Goal: Task Accomplishment & Management: Use online tool/utility

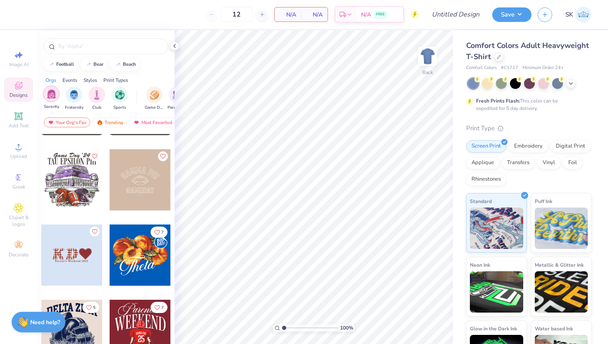
click at [53, 94] on img "filter for Sorority" at bounding box center [52, 94] width 10 height 10
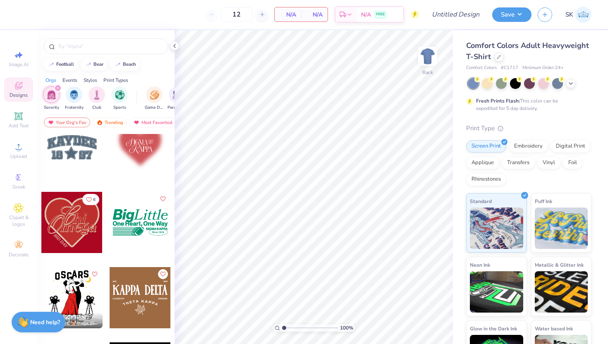
scroll to position [3258, 0]
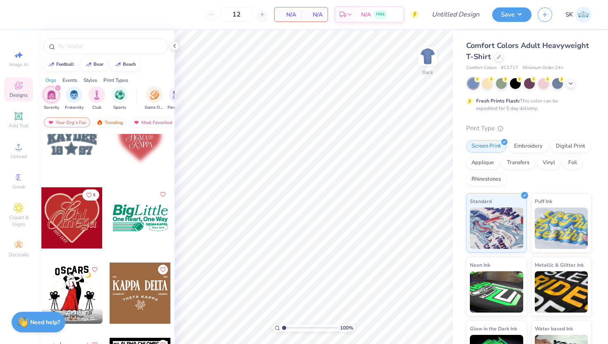
click at [78, 219] on div at bounding box center [71, 217] width 61 height 61
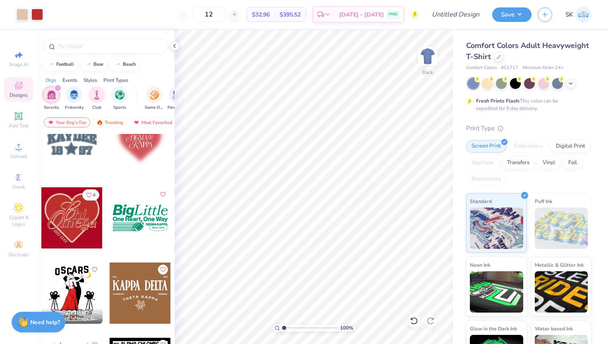
click at [501, 61] on div "Comfort Colors Adult Heavyweight T-Shirt" at bounding box center [528, 51] width 125 height 22
click at [498, 59] on div at bounding box center [498, 56] width 9 height 9
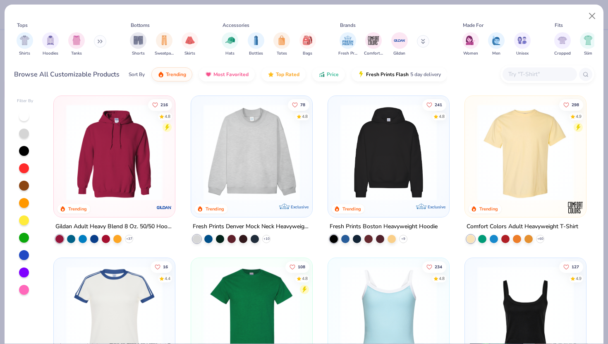
click at [378, 170] on img at bounding box center [388, 152] width 105 height 96
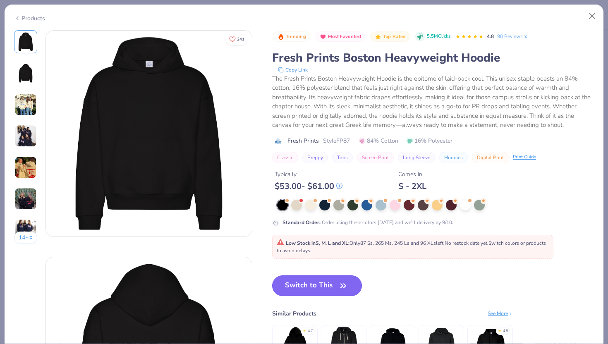
click at [333, 284] on button "Switch to This" at bounding box center [317, 285] width 90 height 21
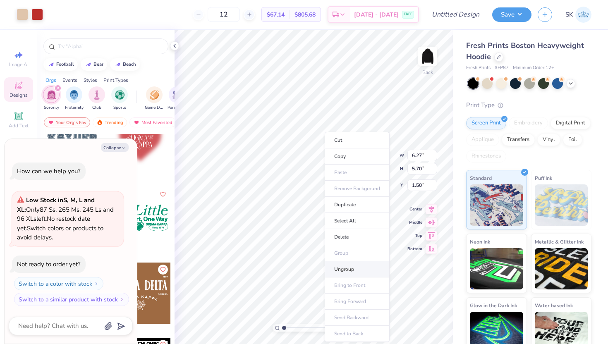
click at [349, 272] on li "Ungroup" at bounding box center [357, 269] width 65 height 16
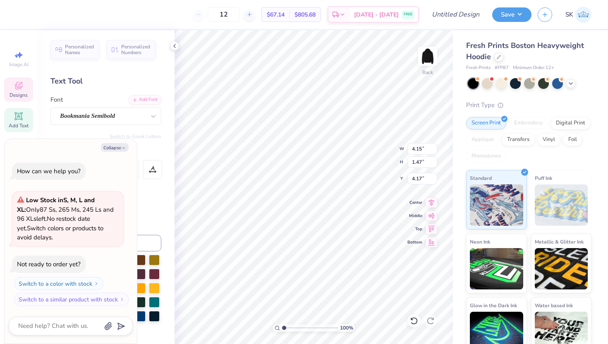
type textarea "x"
type input "2.29"
type input "2.25"
type input "2.36"
type textarea "x"
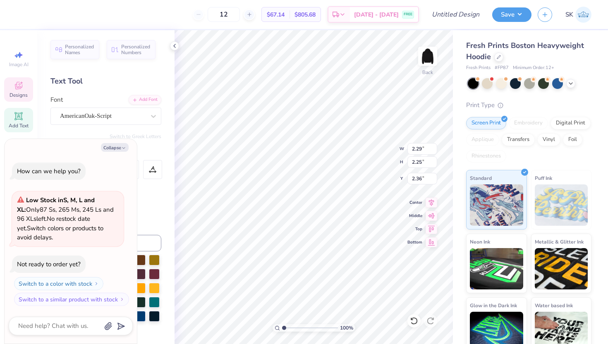
type input "1.62"
type input "1.26"
type input "3.25"
type textarea "x"
type input "2.29"
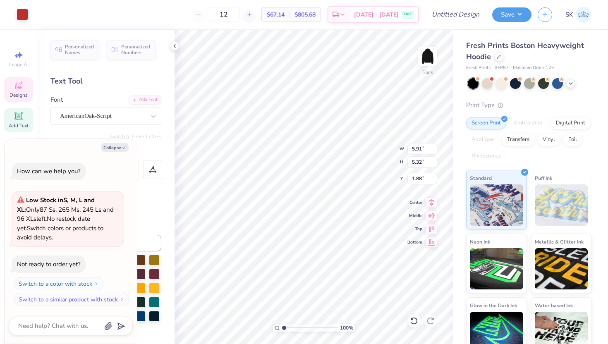
type input "2.25"
type input "2.36"
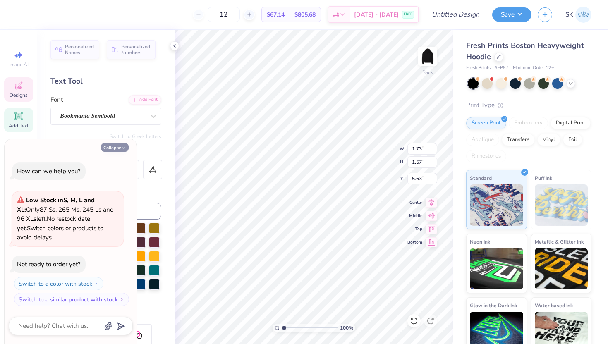
click at [117, 149] on button "Collapse" at bounding box center [115, 147] width 28 height 9
type textarea "x"
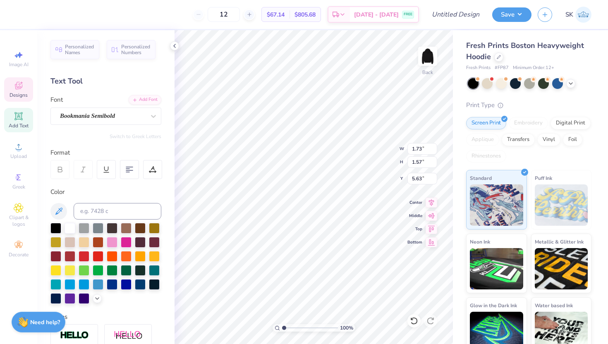
type textarea "2"
type textarea "Undergraduate Women in Business"
type input "5.91"
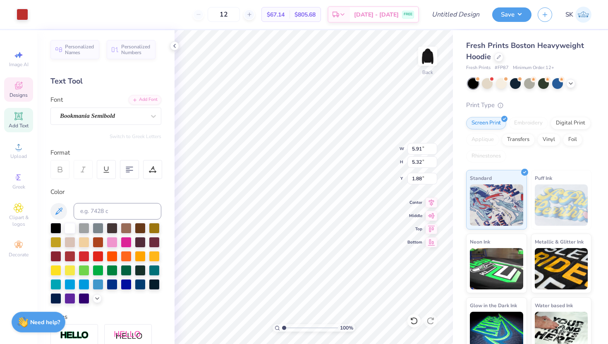
type input "5.32"
type input "1.88"
type input "8.63"
type input "7.76"
type input "5.69"
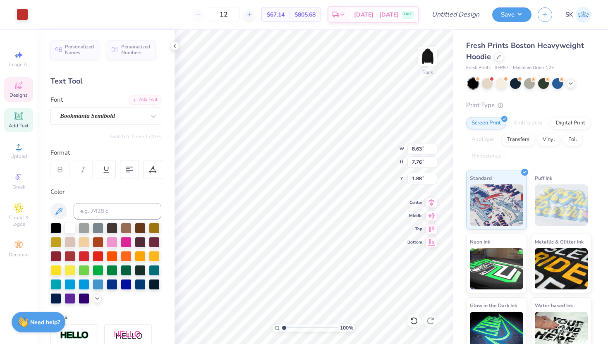
type input "5.74"
type input "4.17"
type input "6.27"
type input "5.68"
type input "1.50"
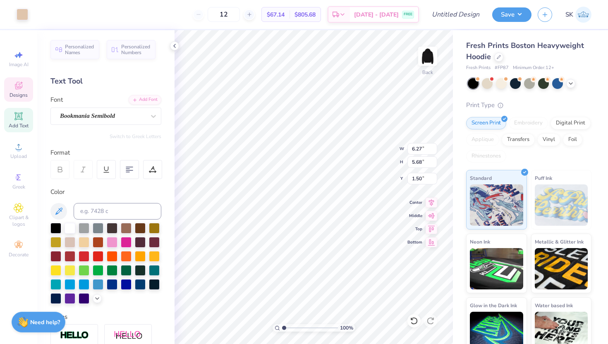
type input "9.33"
type input "8.44"
type input "8.63"
type input "7.76"
type input "1.88"
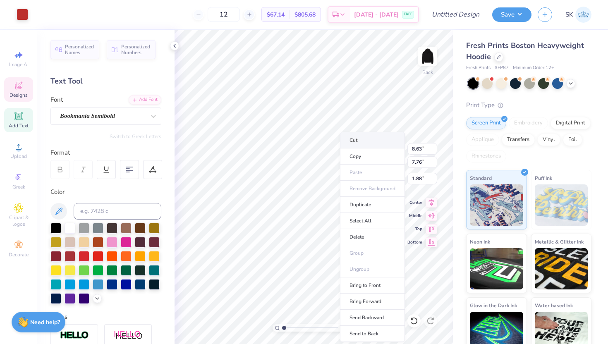
type input "9.33"
type input "8.44"
type input "1.50"
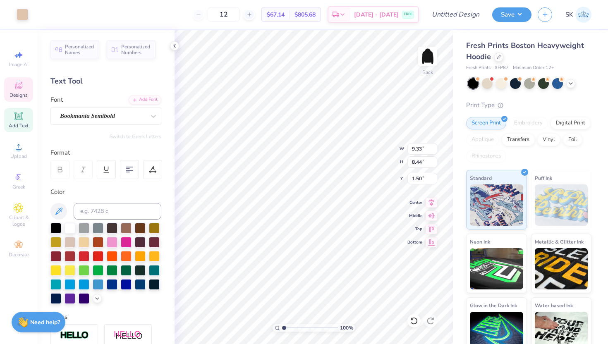
type input "8.63"
type input "7.76"
type input "1.76"
type input "5.69"
type input "5.74"
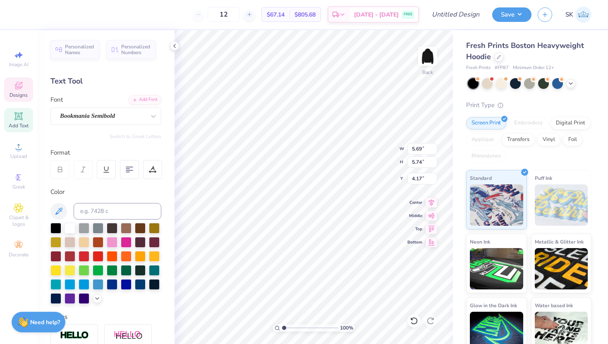
type input "5.64"
type input "8.63"
type input "7.76"
type input "3.44"
type input "10.43"
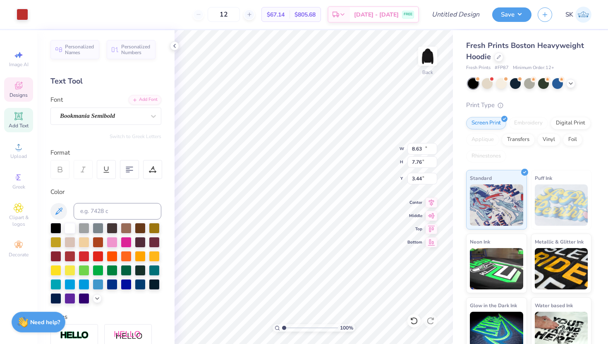
type input "9.38"
type input "1.50"
type input "9.33"
type input "8.44"
type input "10.43"
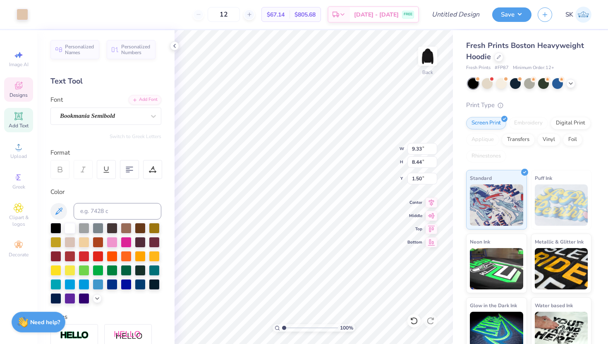
type input "9.38"
type input "6.76"
type input "6.08"
type input "4.54"
type input "9.33"
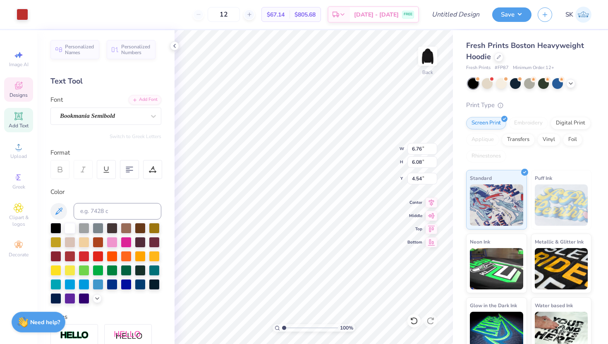
type input "8.44"
type input "2.53"
type input "10.38"
type input "9.40"
type input "1.22"
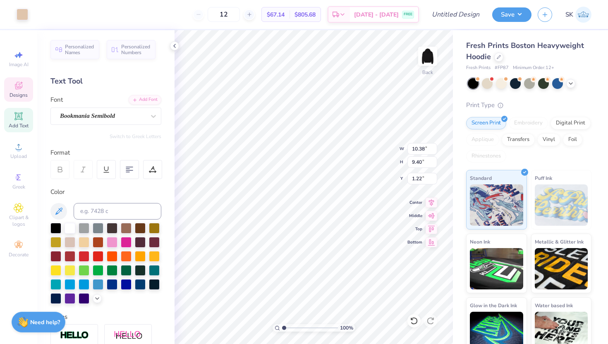
type input "5.69"
type input "5.74"
type input "5.64"
type input "5.69"
type input "5.74"
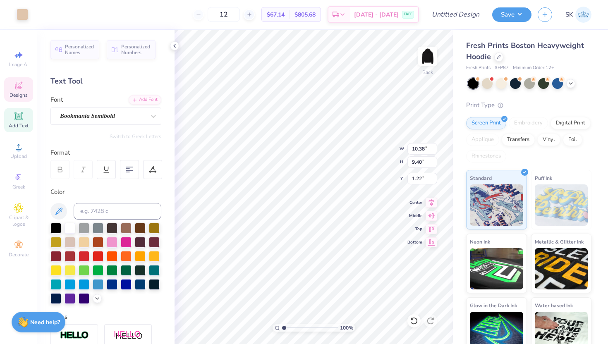
type input "5.64"
type input "0.50"
type input "1.86"
type input "9.14"
type input "8.22"
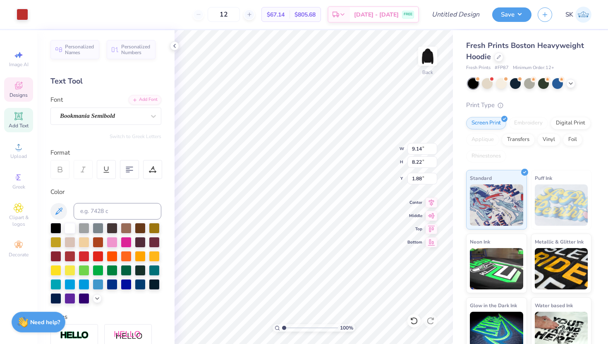
type input "1.09"
type input "4.54"
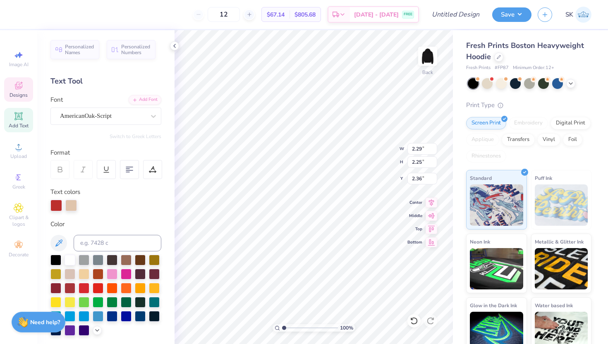
type textarea "GC"
type textarea "G"
type input "9.14"
type input "8.22"
type input "1.09"
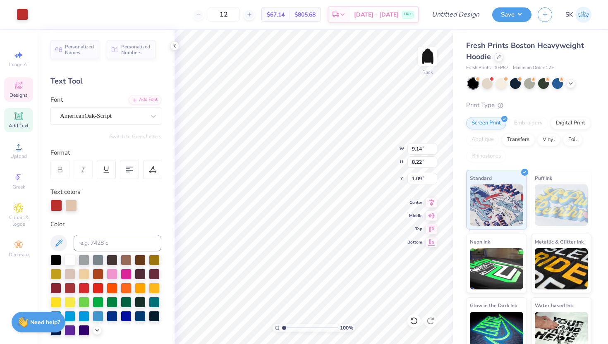
type input "2.63"
type input "2.90"
type input "2.05"
type input "9.14"
type input "8.22"
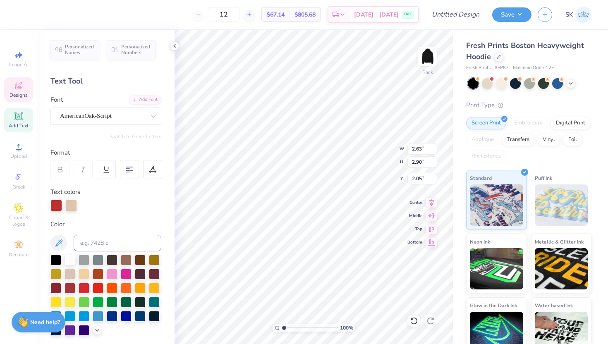
type input "1.09"
type input "1.62"
type input "1.26"
type input "3.25"
type textarea "irl"
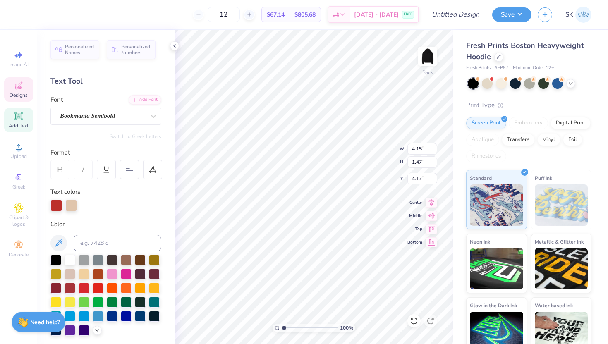
type input "2.63"
type input "2.90"
type input "2.01"
type input "1.62"
type input "1.26"
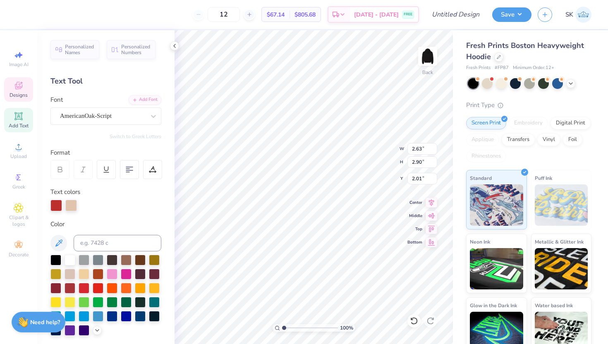
type input "3.25"
type input "2.63"
type input "2.90"
type input "2.01"
type input "1.62"
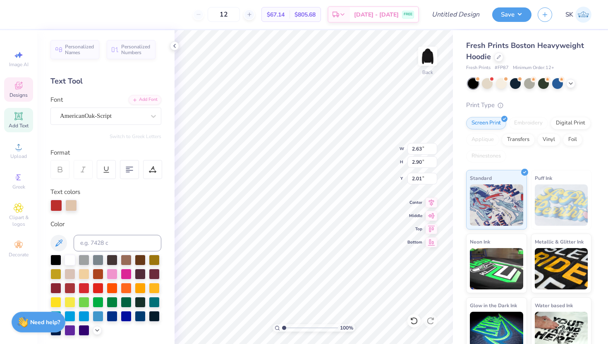
type input "1.26"
type input "3.25"
type input "9.14"
type input "8.22"
type input "1.09"
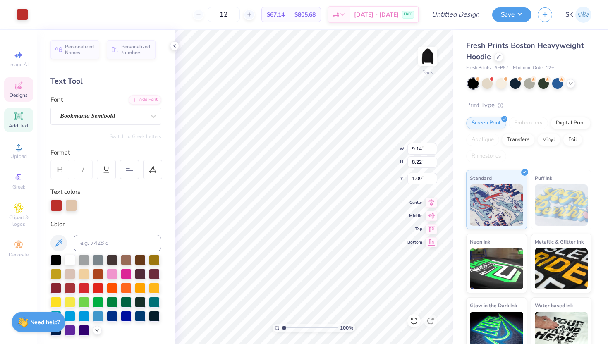
type input "4.15"
type input "1.47"
type input "3.00"
type textarea "irl"
type input "3.28"
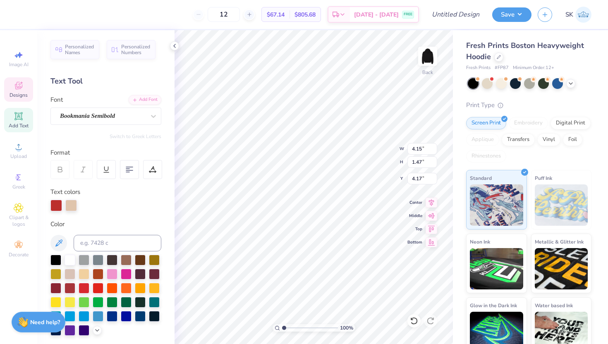
type input "1.93"
type input "2.20"
type input "3.44"
type textarea "BO"
type input "1.83"
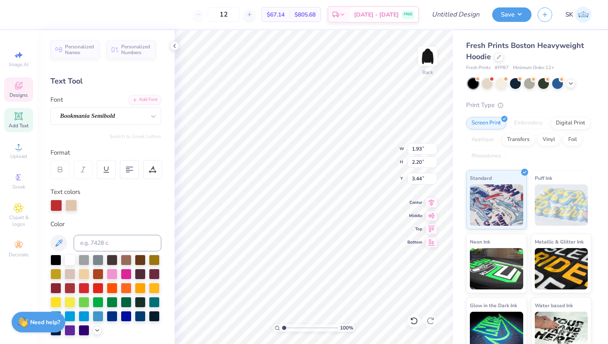
type input "1.26"
type input "3.28"
type input "4.45"
type input "2.35"
type input "3.37"
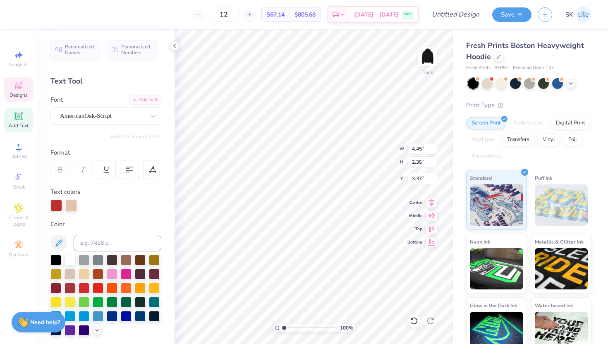
type textarea "B"
type textarea "oss"
type input "5.29"
type input "2.95"
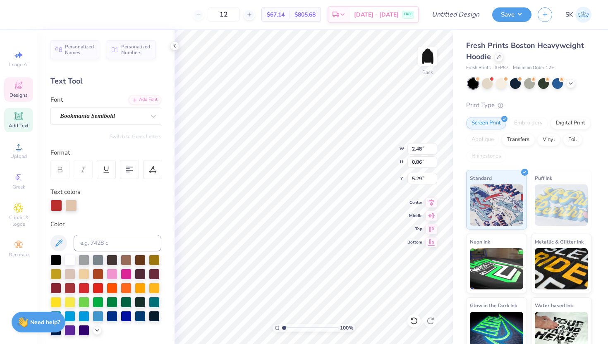
type input "2.35"
type input "3.91"
type input "2.48"
type input "0.86"
type input "5.40"
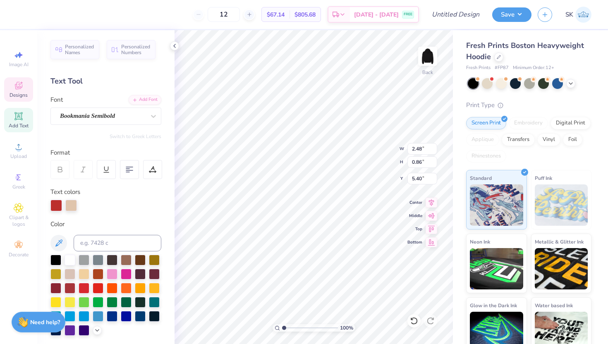
type input "1.83"
type input "1.26"
type input "3.83"
type input "2.63"
type input "2.90"
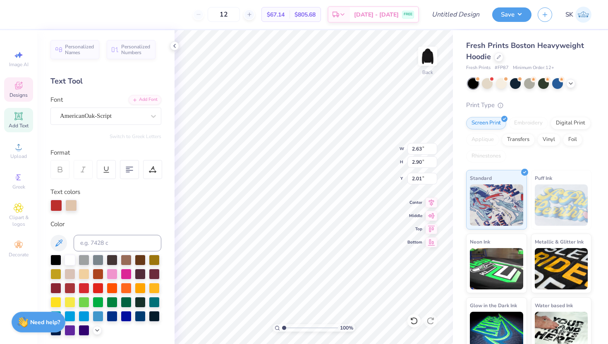
type input "2.19"
type input "2.38"
type input "2.95"
type input "2.35"
type input "4.40"
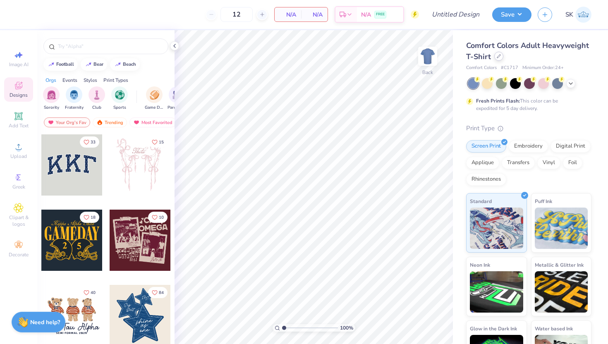
click at [497, 58] on div at bounding box center [498, 56] width 9 height 9
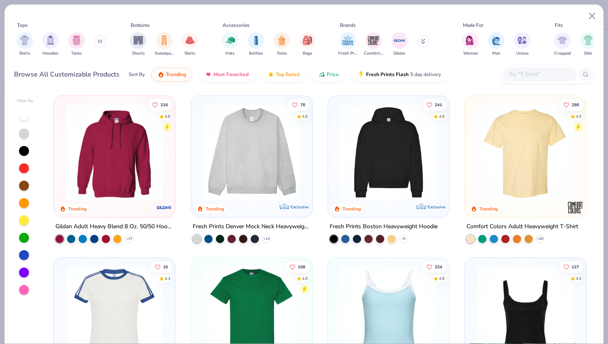
click at [356, 160] on img at bounding box center [388, 152] width 105 height 96
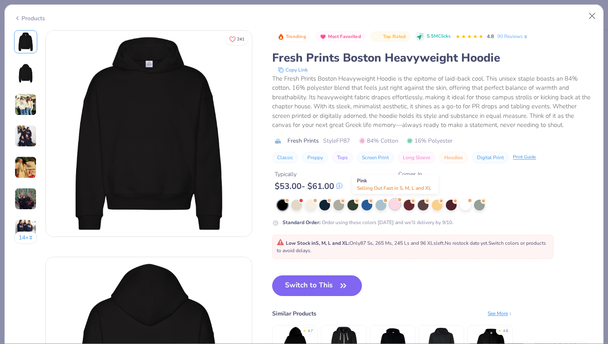
click at [398, 205] on div at bounding box center [394, 204] width 11 height 11
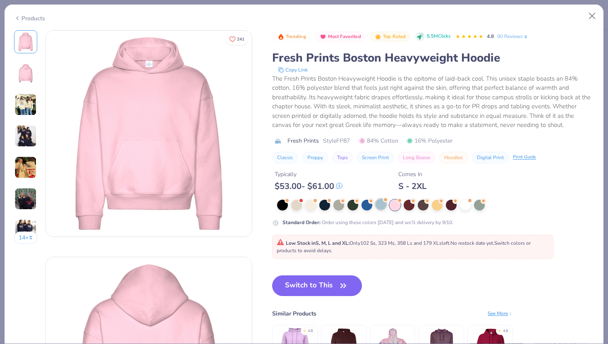
click at [381, 207] on div at bounding box center [380, 204] width 11 height 11
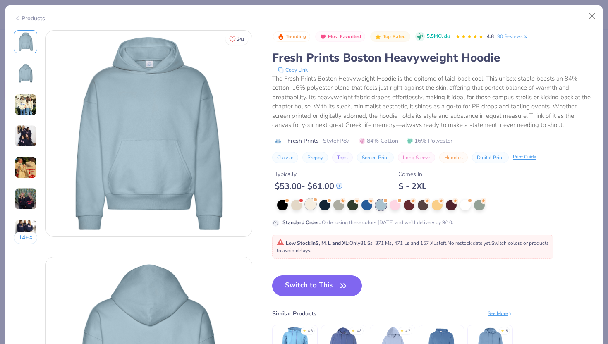
click at [313, 206] on div at bounding box center [310, 204] width 11 height 11
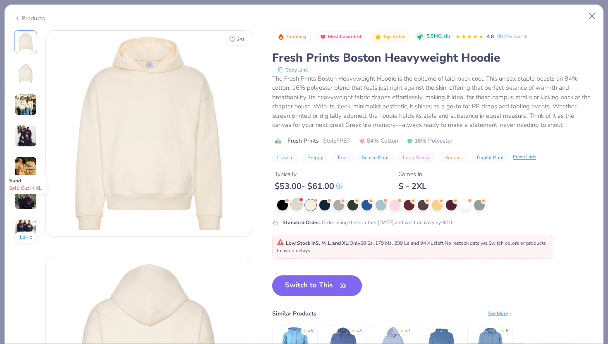
click at [294, 208] on div at bounding box center [296, 204] width 11 height 11
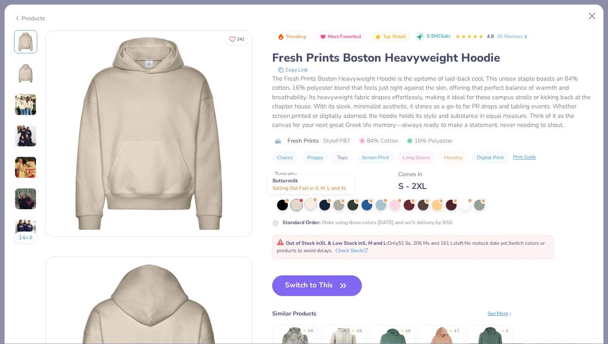
click at [310, 208] on div at bounding box center [310, 204] width 11 height 11
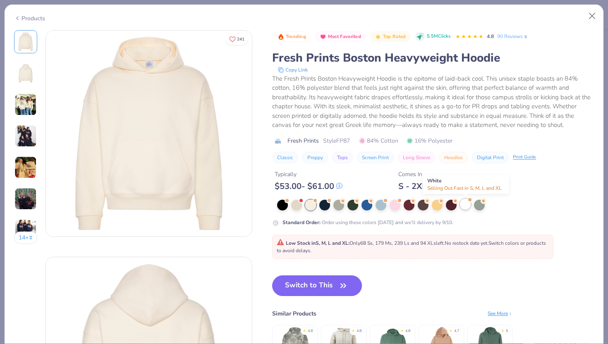
click at [467, 202] on div at bounding box center [465, 204] width 11 height 11
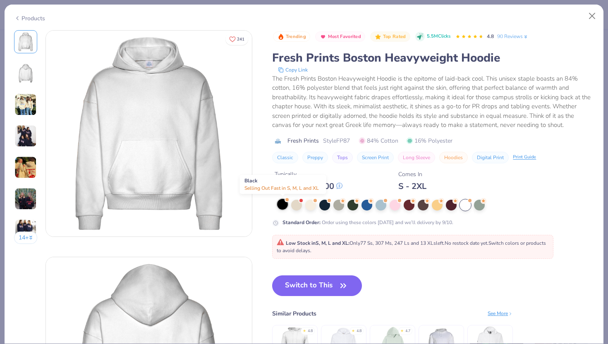
click at [283, 202] on div at bounding box center [282, 204] width 11 height 11
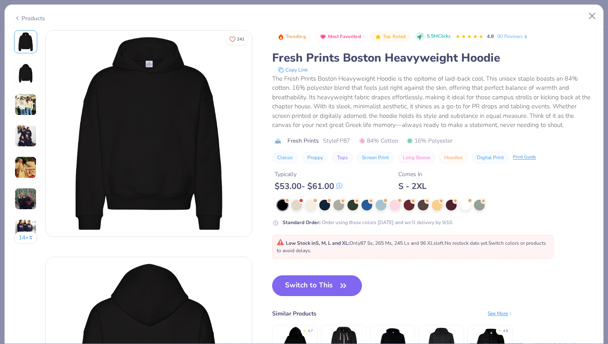
click at [325, 289] on button "Switch to This" at bounding box center [317, 285] width 90 height 21
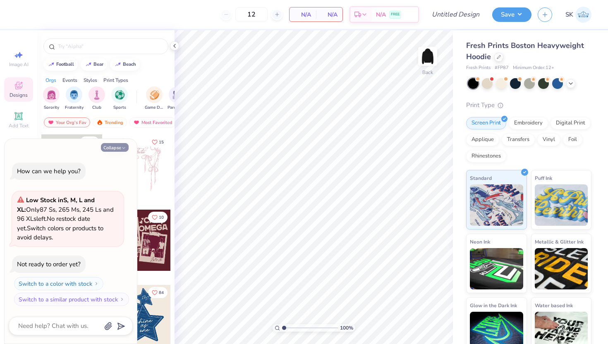
click at [120, 145] on button "Collapse" at bounding box center [115, 147] width 28 height 9
type textarea "x"
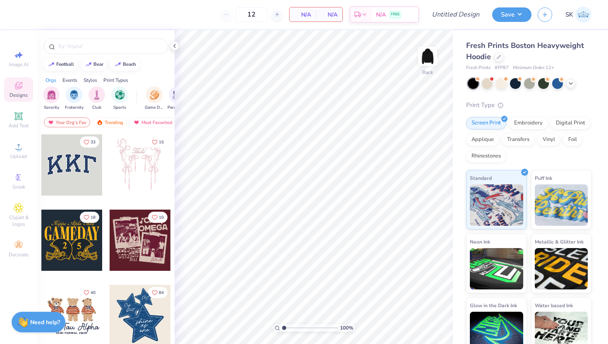
click at [134, 152] on div at bounding box center [140, 164] width 61 height 61
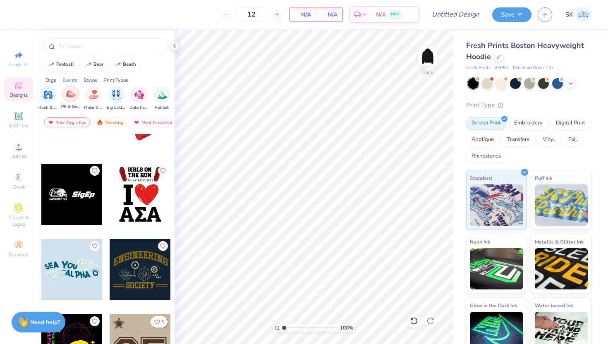
scroll to position [0, 151]
click at [72, 96] on img "filter for PR & General" at bounding box center [72, 94] width 10 height 10
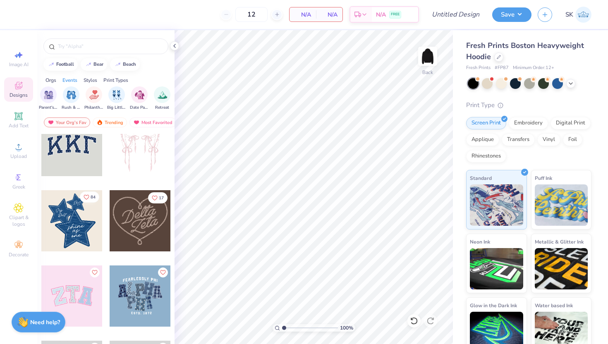
scroll to position [21, 0]
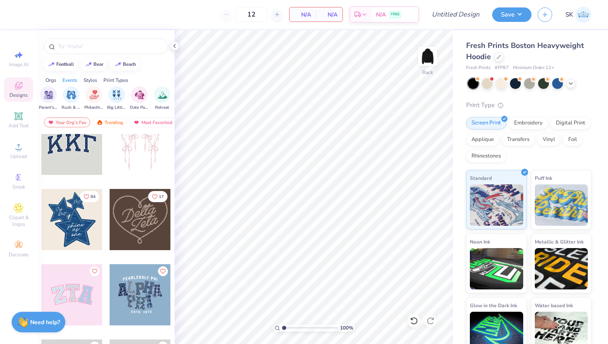
click at [127, 217] on div at bounding box center [140, 219] width 61 height 61
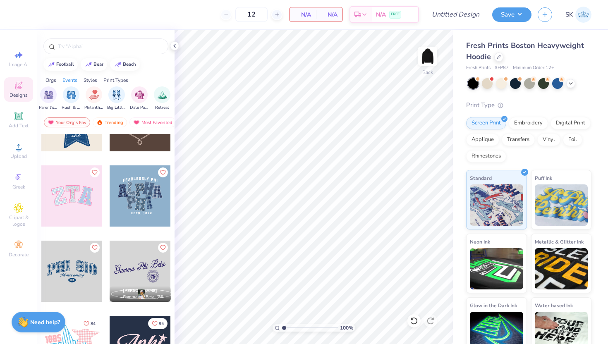
scroll to position [122, 0]
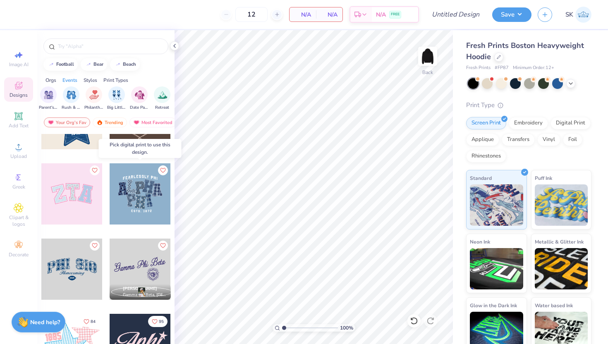
click at [151, 199] on div at bounding box center [140, 193] width 61 height 61
click at [127, 192] on div at bounding box center [140, 193] width 61 height 61
click at [139, 184] on div at bounding box center [140, 193] width 61 height 61
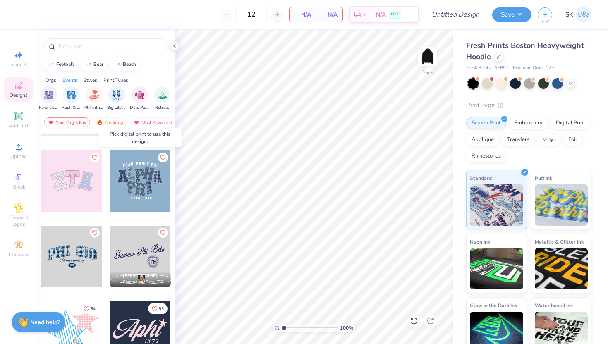
scroll to position [136, 0]
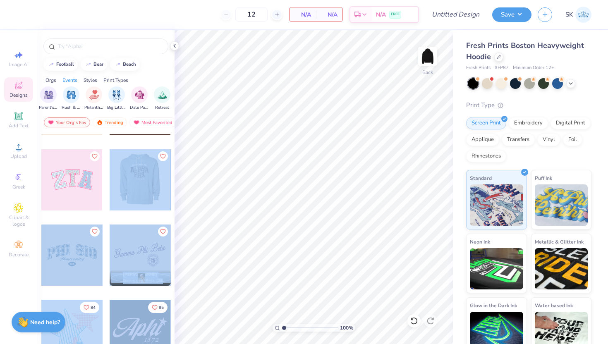
click at [256, 169] on div "12 N/A Per Item N/A Total Est. Delivery N/A FREE Design Title Save SK Image AI …" at bounding box center [304, 172] width 608 height 344
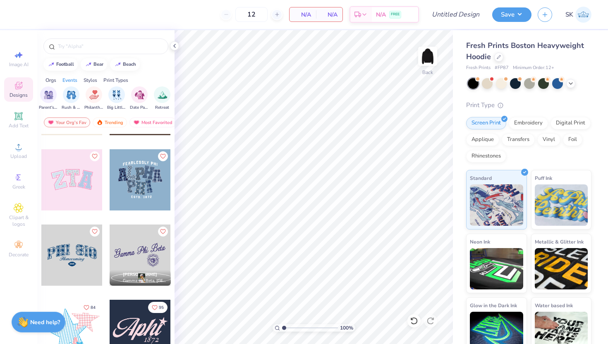
click at [145, 177] on div at bounding box center [140, 179] width 61 height 61
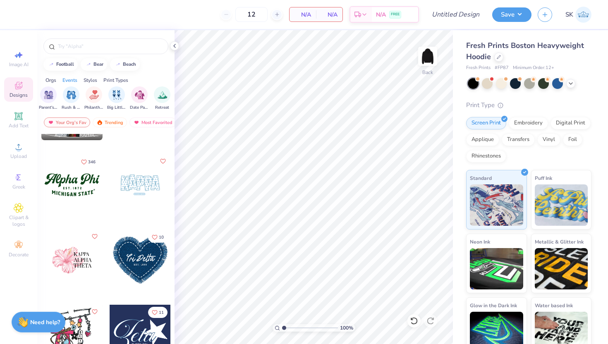
scroll to position [495, 0]
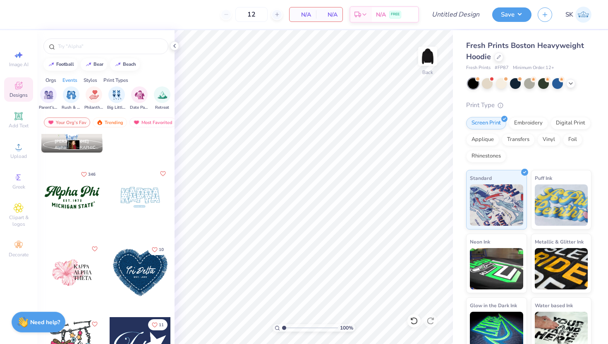
click at [78, 194] on div at bounding box center [71, 197] width 61 height 61
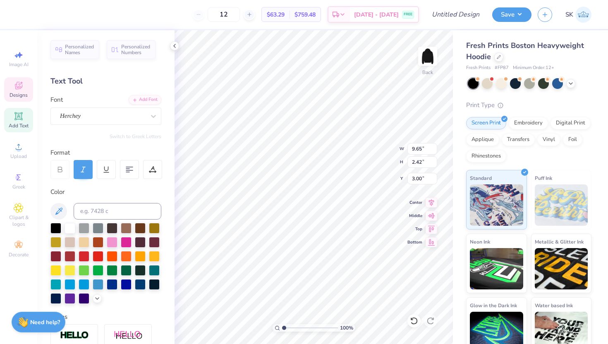
scroll to position [0, 0]
type textarea "GirlBoss"
type input "7.37"
type input "1.10"
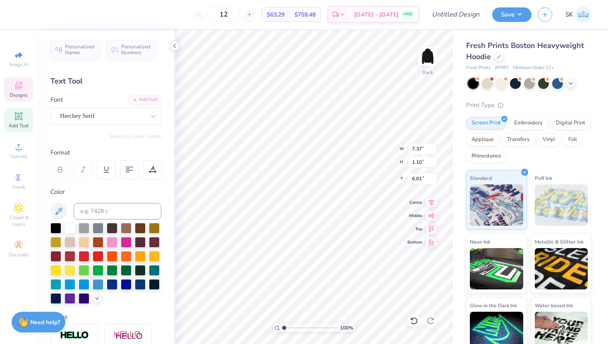
type input "6.01"
type textarea "U"
type textarea "u"
type textarea "undergraduate women in business"
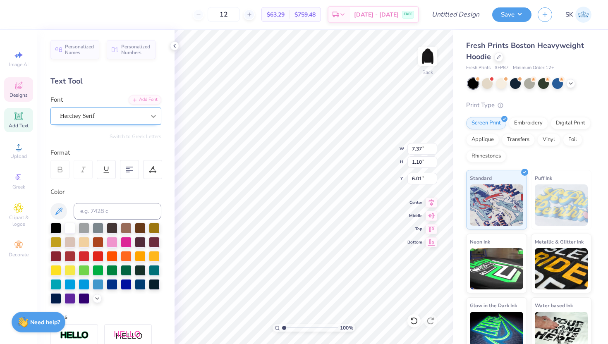
click at [151, 115] on icon at bounding box center [153, 116] width 5 height 3
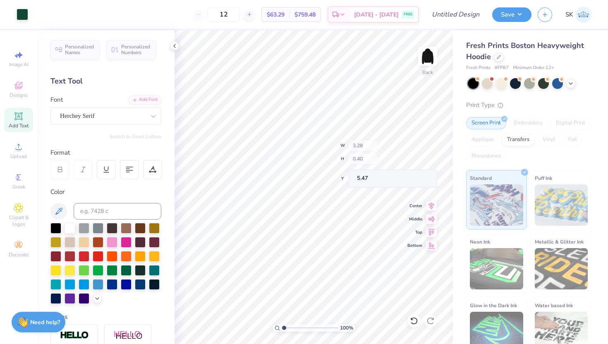
type input "3.28"
type input "0.40"
type input "5.47"
type input "8.07"
type input "2.47"
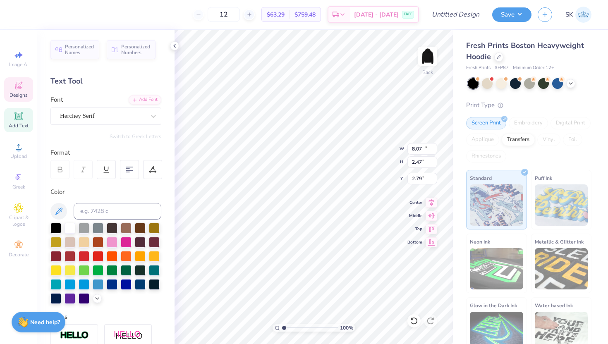
type input "3.00"
type input "17.13"
type input "1.63"
type input "5.94"
type input "3.28"
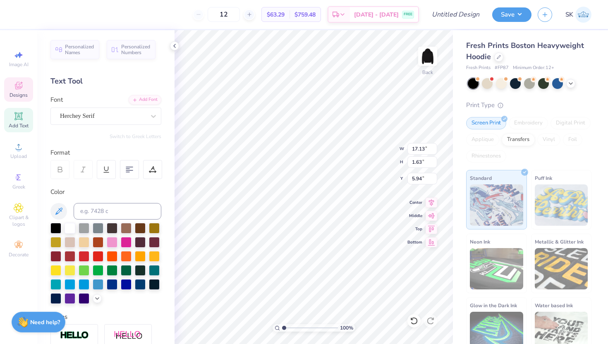
type input "0.40"
type input "5.54"
type input "8.07"
type input "2.47"
type input "3.00"
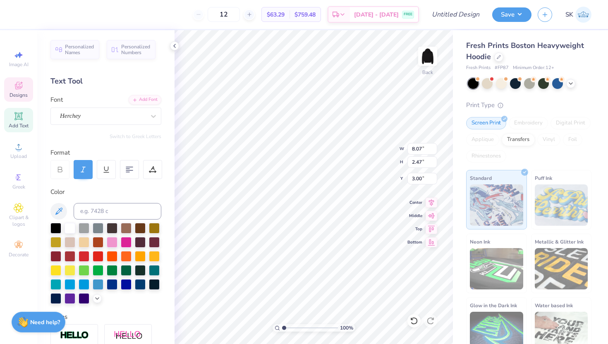
type input "17.13"
type input "1.63"
type input "5.94"
click at [128, 241] on div at bounding box center [126, 241] width 11 height 11
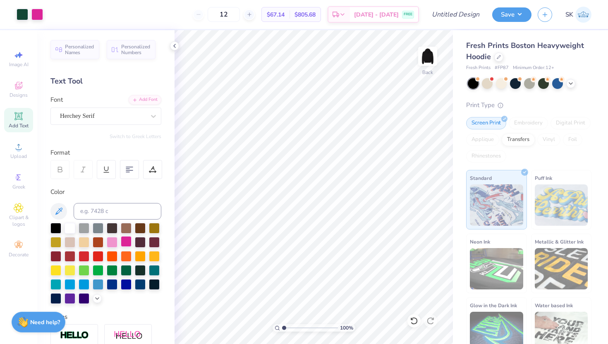
click at [124, 244] on div at bounding box center [126, 241] width 11 height 11
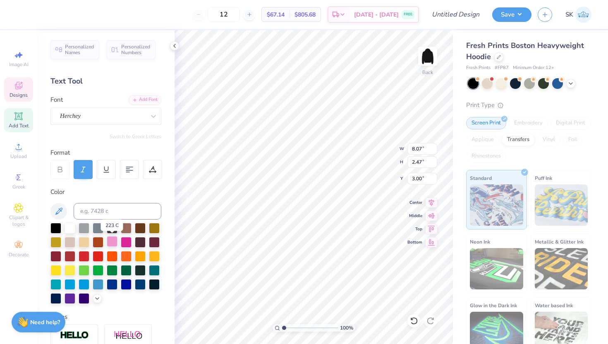
click at [109, 240] on div at bounding box center [112, 241] width 11 height 11
click at [128, 239] on div at bounding box center [126, 241] width 11 height 11
type input "17.13"
type input "1.63"
type input "5.94"
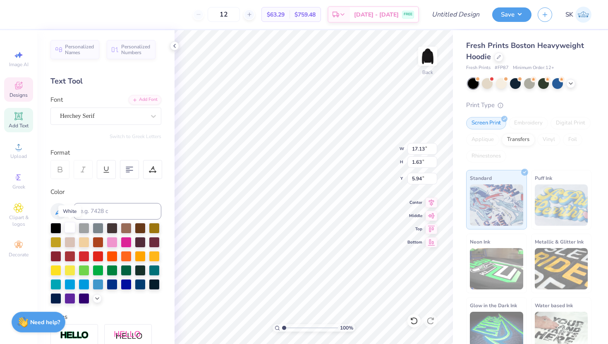
click at [72, 227] on div at bounding box center [70, 227] width 11 height 11
type input "13.81"
type input "1.31"
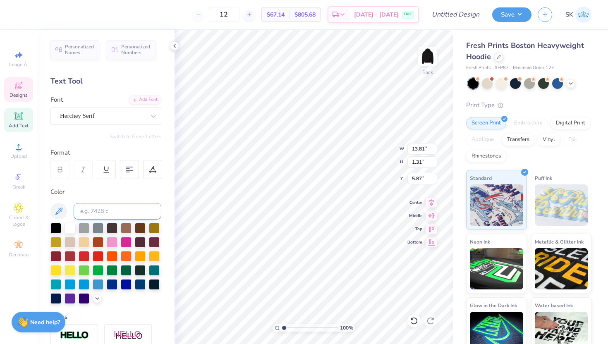
type input "6.09"
type input "9.56"
type input "2.93"
click at [85, 224] on div at bounding box center [84, 227] width 11 height 11
click at [102, 227] on div at bounding box center [98, 227] width 11 height 11
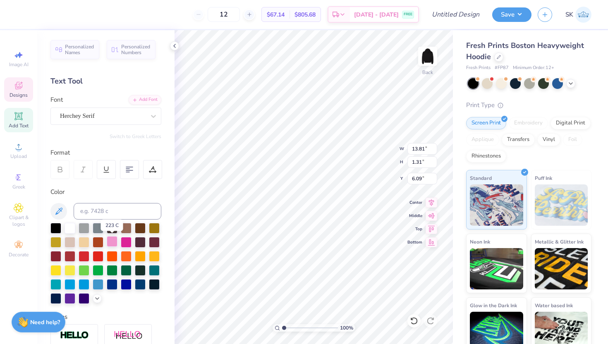
click at [112, 241] on div at bounding box center [112, 241] width 11 height 11
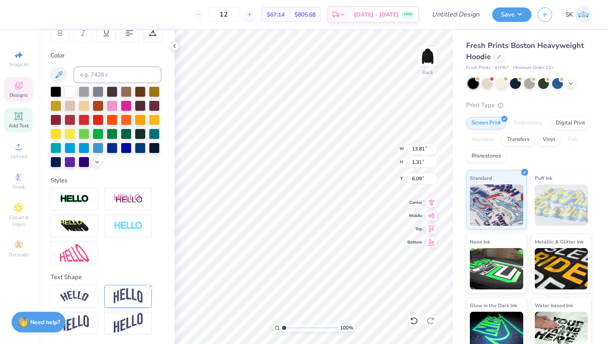
scroll to position [136, 0]
click at [121, 201] on img at bounding box center [128, 199] width 29 height 10
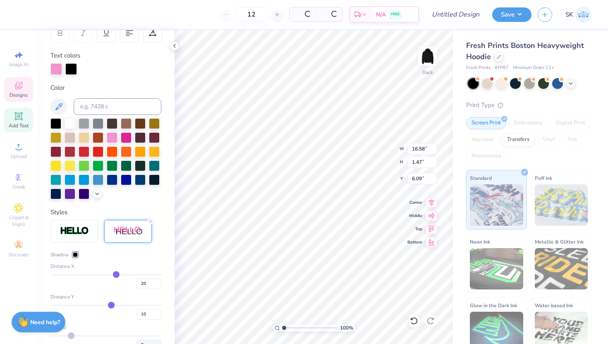
type input "16.58"
type input "1.47"
click at [121, 201] on div "Personalized Names Personalized Numbers Text Tool Add Font Font Herchey Serif S…" at bounding box center [105, 187] width 137 height 314
click at [150, 220] on line at bounding box center [150, 221] width 2 height 2
type input "13.81"
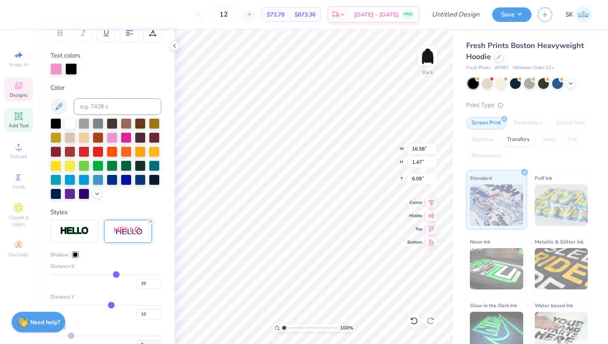
type input "1.31"
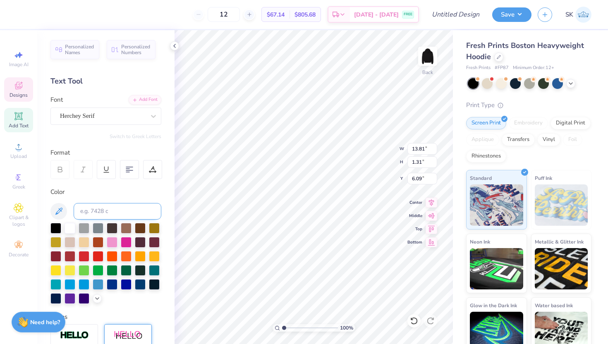
scroll to position [40, 0]
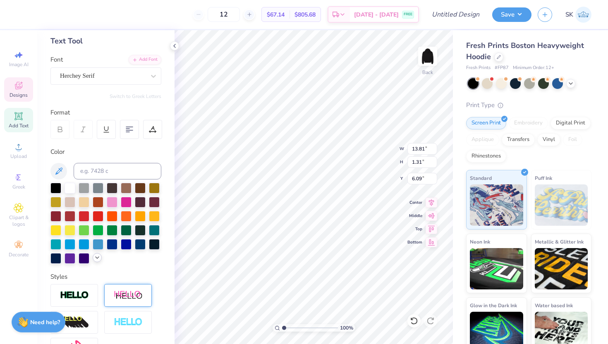
click at [94, 256] on icon at bounding box center [97, 257] width 7 height 7
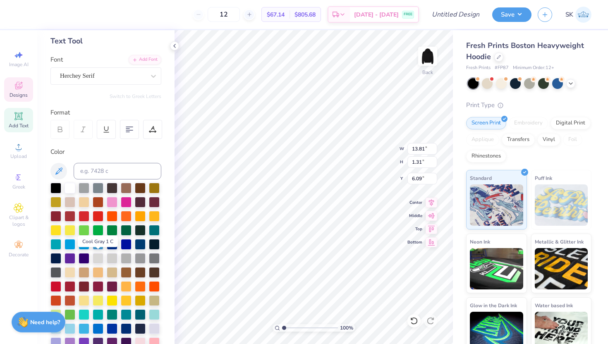
scroll to position [194, 0]
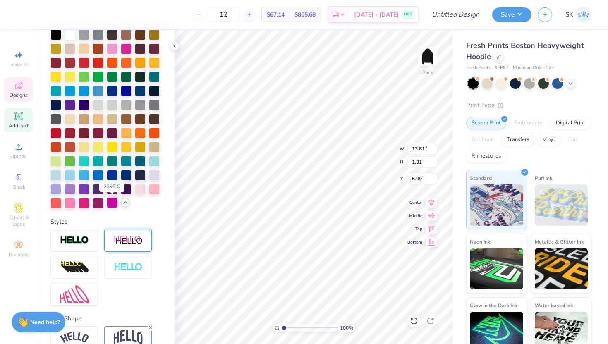
click at [112, 201] on div at bounding box center [112, 202] width 11 height 11
click at [86, 203] on div at bounding box center [84, 202] width 11 height 11
click at [100, 201] on div at bounding box center [98, 202] width 11 height 11
type input "9.56"
type input "2.93"
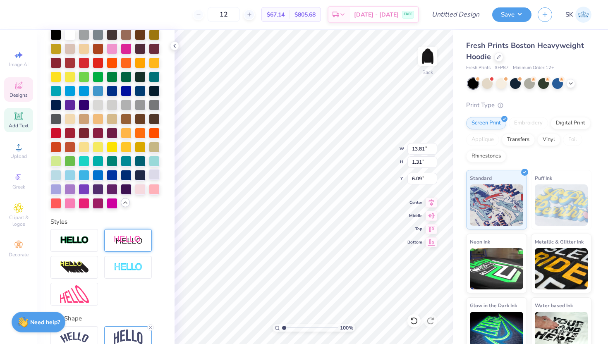
type input "3.00"
click at [112, 205] on div at bounding box center [112, 202] width 11 height 11
click at [69, 202] on div at bounding box center [70, 202] width 11 height 11
click at [143, 188] on div at bounding box center [140, 188] width 11 height 11
type input "13.81"
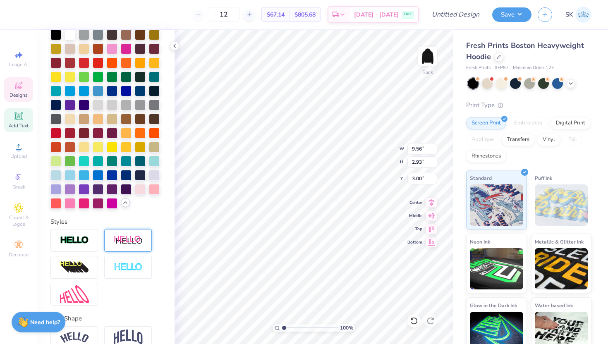
type input "1.31"
type input "6.09"
click at [139, 191] on div at bounding box center [140, 188] width 11 height 11
type input "9.56"
type input "2.93"
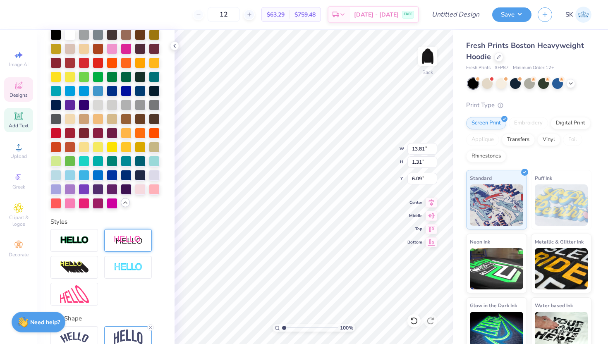
type input "3.00"
click at [156, 186] on div at bounding box center [154, 188] width 11 height 11
click at [70, 205] on div at bounding box center [70, 202] width 11 height 11
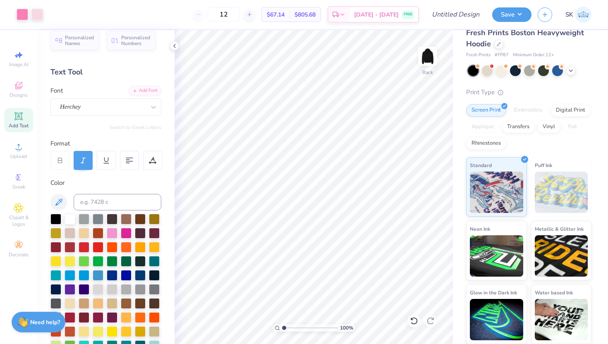
scroll to position [0, 0]
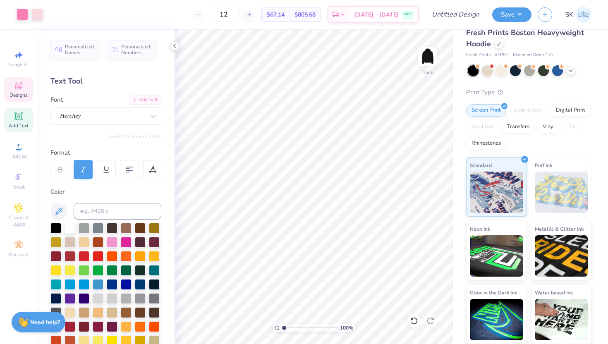
click at [22, 93] on span "Designs" at bounding box center [19, 95] width 18 height 7
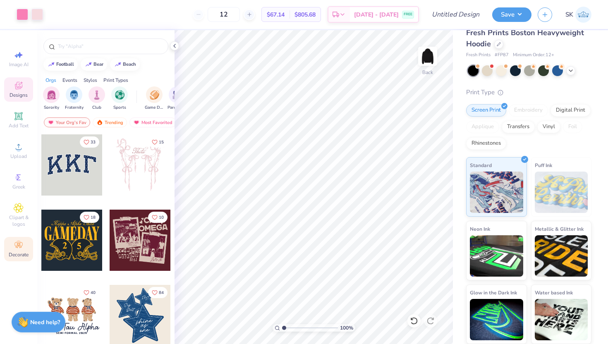
click at [23, 246] on icon at bounding box center [19, 245] width 10 height 10
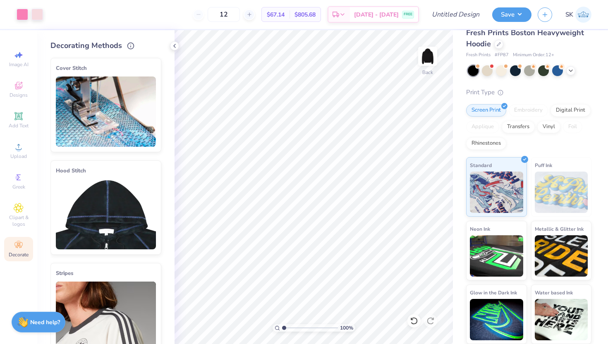
click at [88, 236] on img at bounding box center [106, 214] width 100 height 70
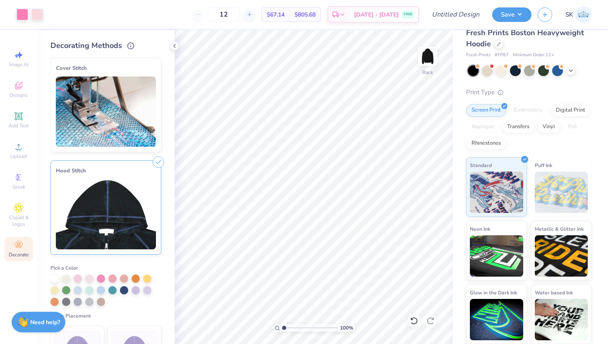
scroll to position [82, 0]
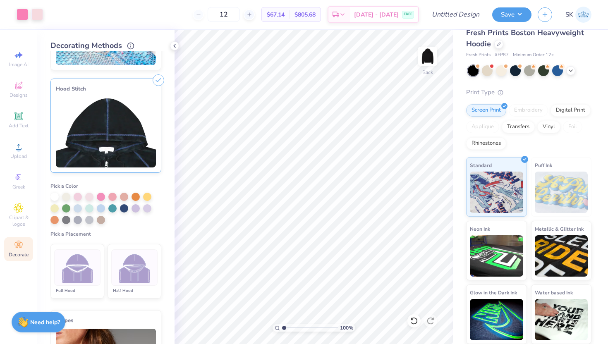
click at [128, 264] on img at bounding box center [134, 267] width 31 height 31
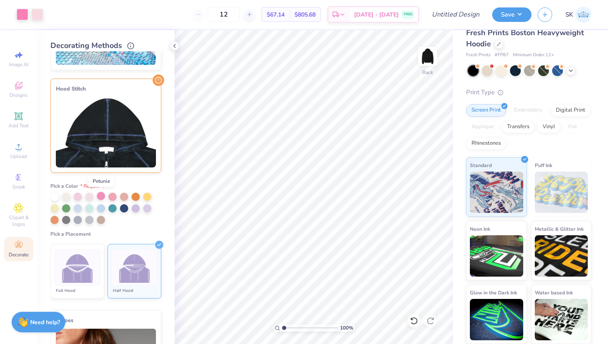
click at [98, 196] on div at bounding box center [101, 196] width 8 height 8
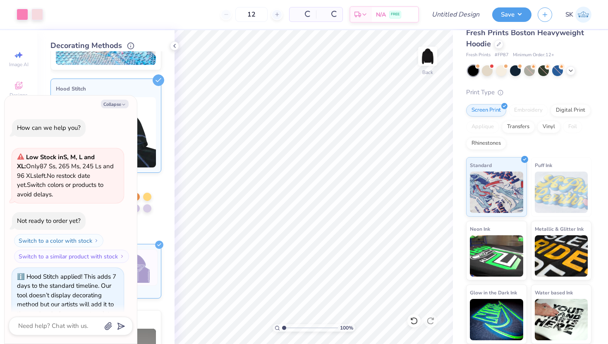
scroll to position [17, 0]
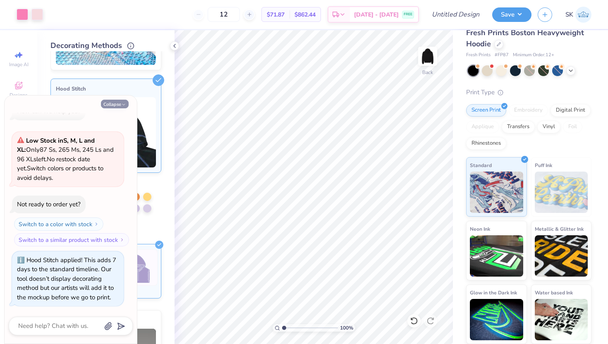
click at [123, 105] on icon "button" at bounding box center [123, 104] width 5 height 5
type textarea "x"
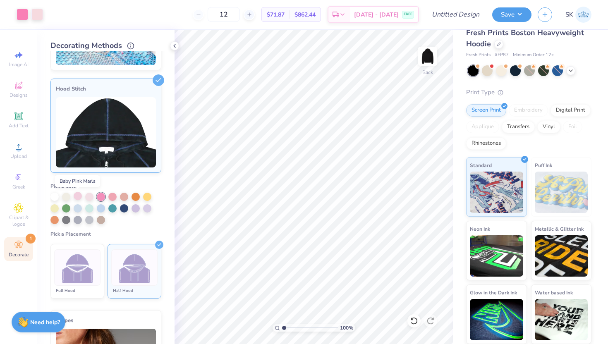
click at [77, 196] on div at bounding box center [78, 196] width 8 height 8
click at [127, 226] on div "Pick a Color Pick a Placement Full Hood Half Hood" at bounding box center [105, 239] width 111 height 126
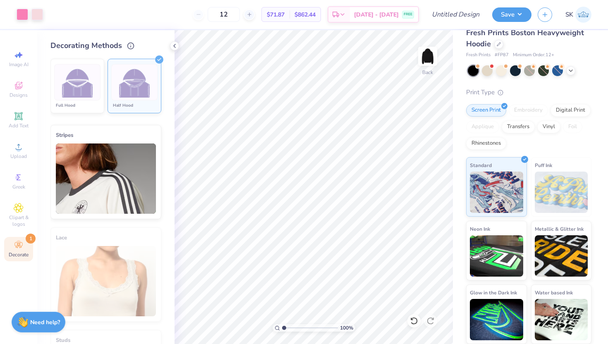
scroll to position [0, 0]
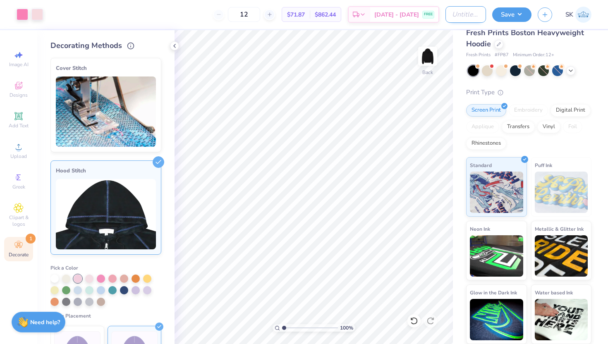
click at [465, 9] on input "Design Title" at bounding box center [465, 14] width 41 height 17
type input "g"
type input "GirlBoss Mod 5"
click at [521, 10] on button "Save" at bounding box center [511, 13] width 39 height 14
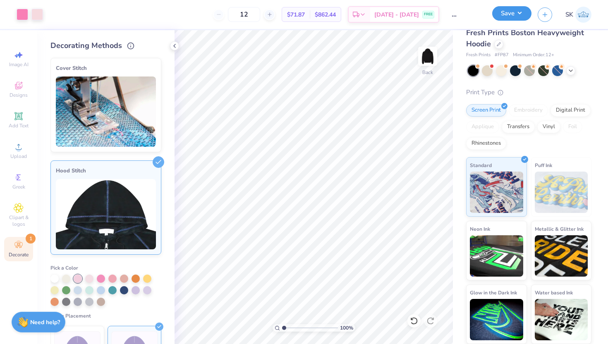
scroll to position [0, 0]
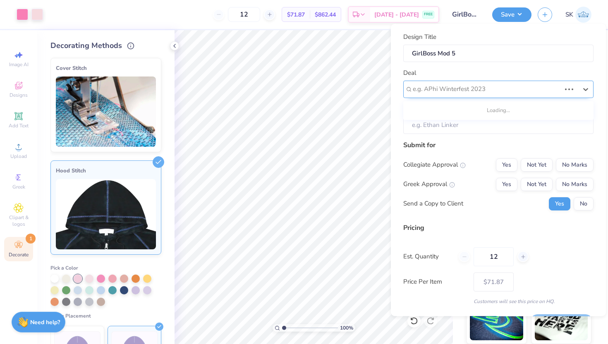
click at [483, 89] on div at bounding box center [487, 89] width 148 height 11
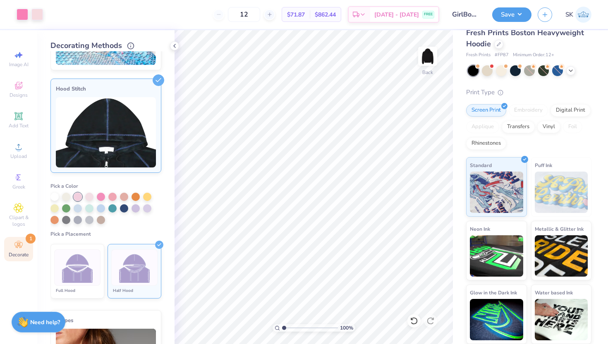
scroll to position [77, 0]
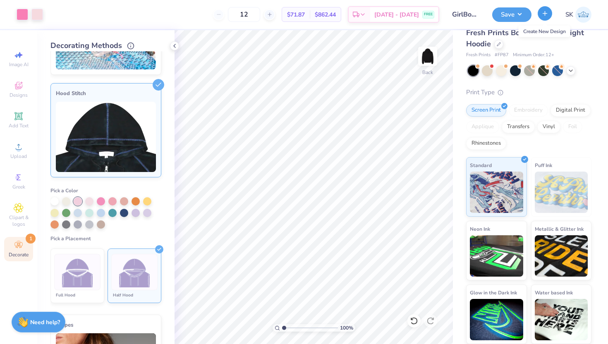
click at [543, 15] on icon "button" at bounding box center [544, 13] width 7 height 7
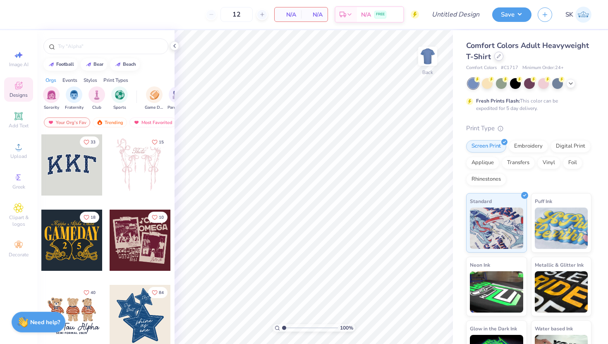
click at [499, 59] on div at bounding box center [498, 56] width 9 height 9
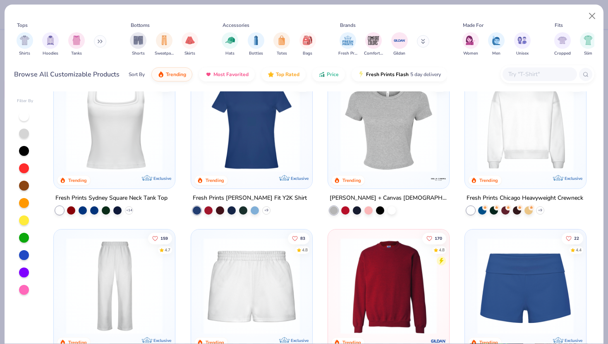
scroll to position [386, 0]
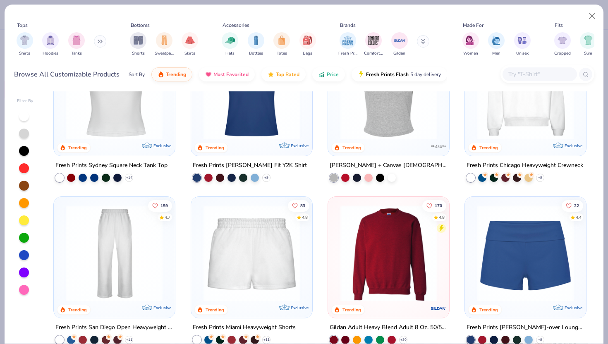
click at [141, 273] on img at bounding box center [114, 253] width 105 height 96
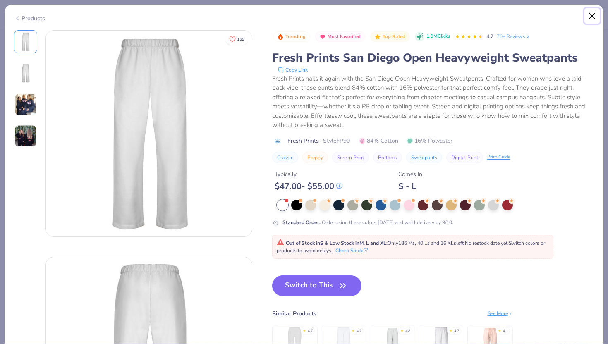
click at [591, 18] on button "Close" at bounding box center [592, 16] width 16 height 16
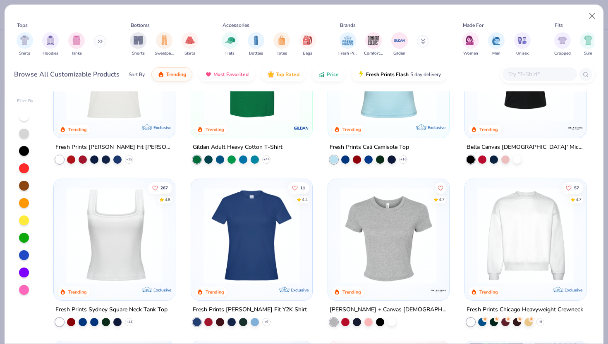
scroll to position [278, 0]
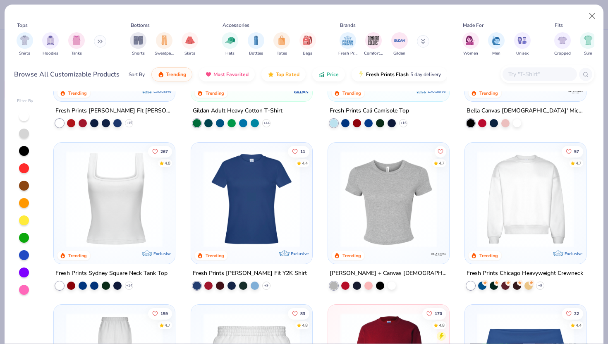
click at [108, 220] on img at bounding box center [114, 199] width 105 height 96
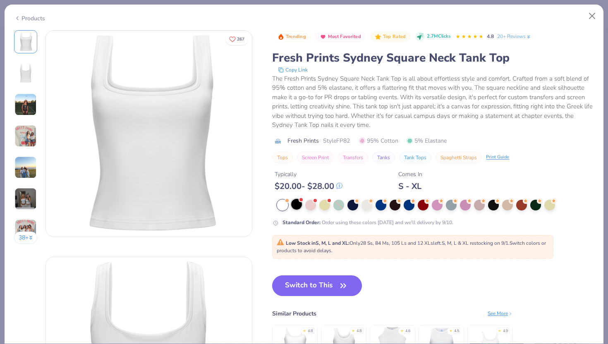
click at [299, 205] on div at bounding box center [296, 204] width 11 height 11
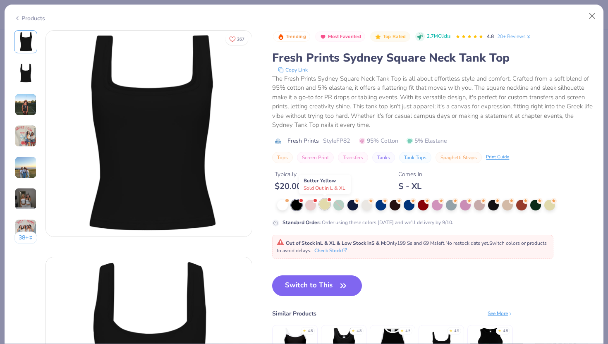
click at [327, 206] on div at bounding box center [324, 204] width 11 height 11
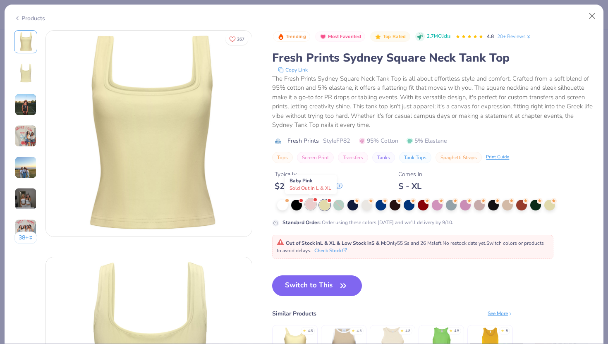
click at [309, 206] on div at bounding box center [310, 204] width 11 height 11
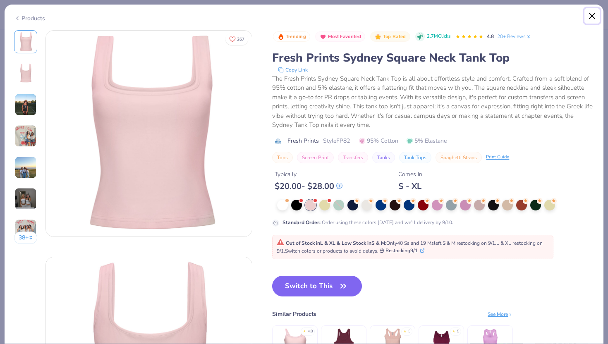
click at [590, 11] on button "Close" at bounding box center [592, 16] width 16 height 16
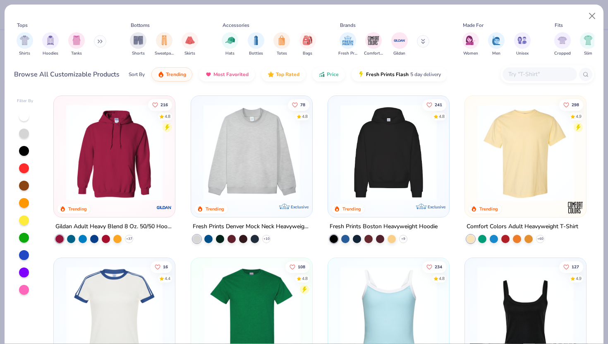
click at [223, 142] on img at bounding box center [251, 152] width 105 height 96
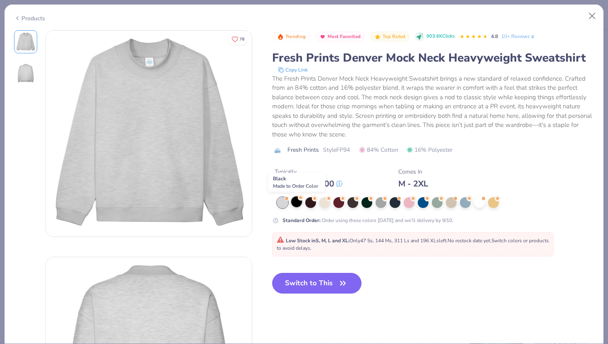
click at [298, 203] on div at bounding box center [296, 201] width 11 height 11
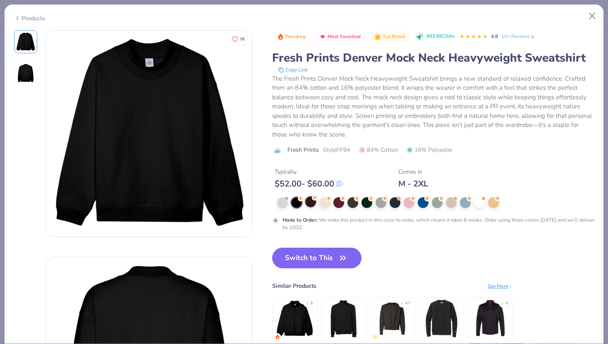
click at [311, 207] on div at bounding box center [310, 201] width 11 height 11
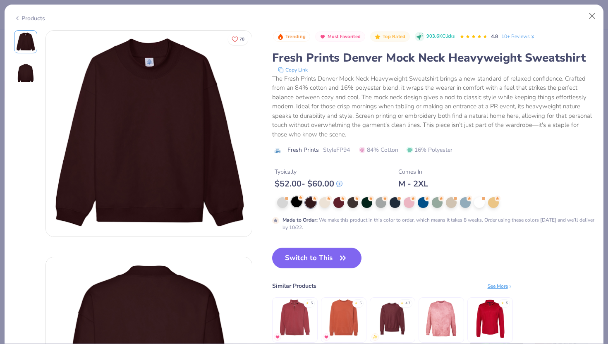
click at [296, 205] on div at bounding box center [296, 201] width 11 height 11
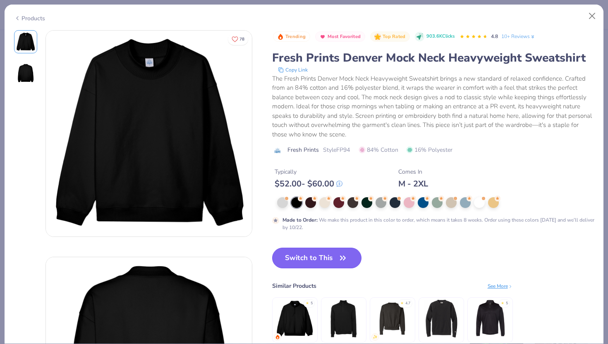
click at [317, 252] on button "Switch to This" at bounding box center [317, 258] width 90 height 21
type input "50"
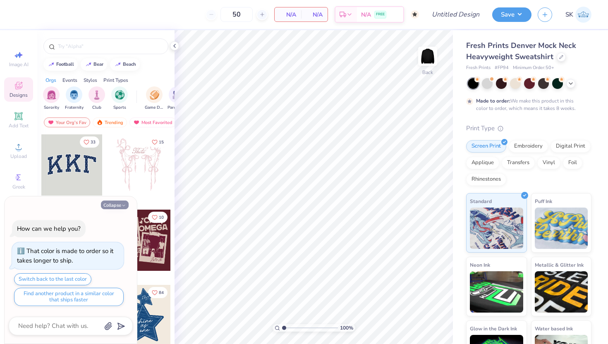
click at [113, 206] on button "Collapse" at bounding box center [115, 205] width 28 height 9
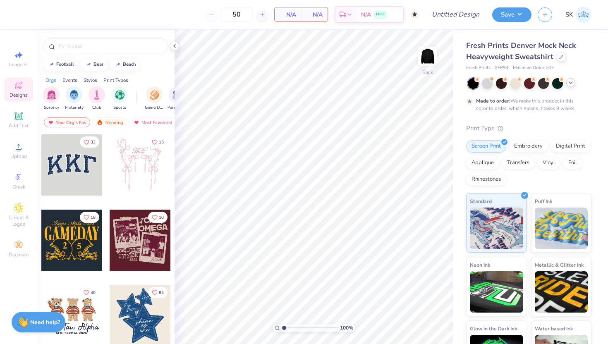
click at [571, 86] on icon at bounding box center [570, 82] width 7 height 7
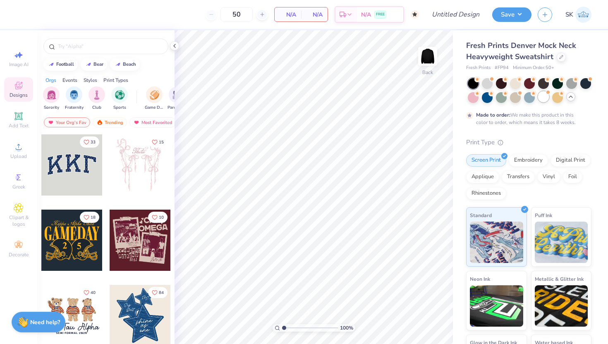
click at [545, 98] on div at bounding box center [543, 96] width 11 height 11
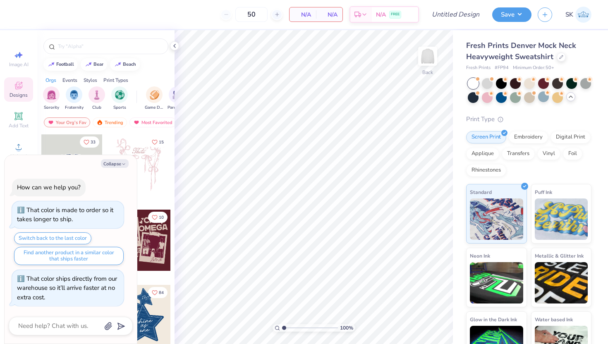
scroll to position [193, 0]
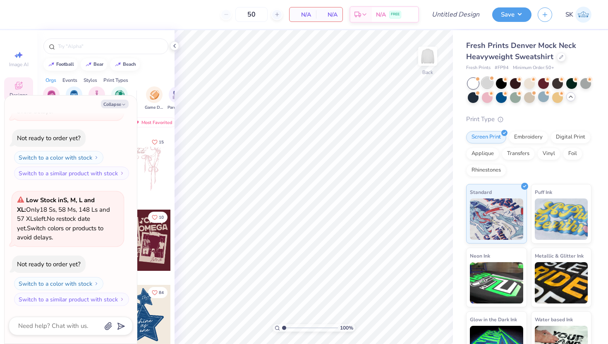
click at [487, 84] on div at bounding box center [487, 82] width 11 height 11
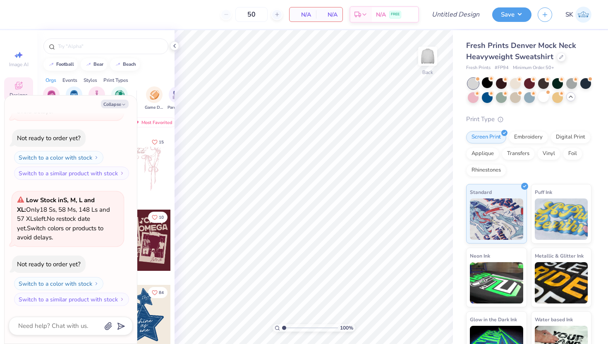
scroll to position [319, 0]
click at [489, 99] on div at bounding box center [487, 96] width 11 height 11
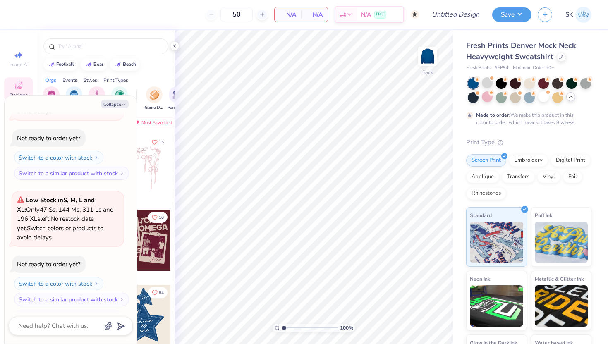
scroll to position [387, 0]
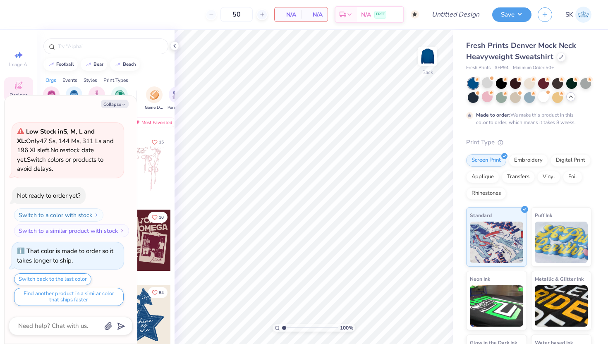
click at [472, 85] on div at bounding box center [473, 83] width 11 height 11
click at [490, 97] on div at bounding box center [487, 96] width 11 height 11
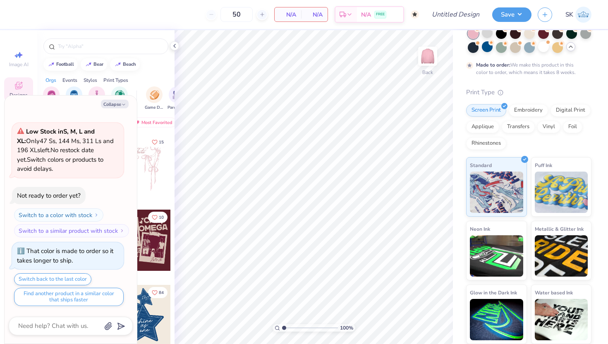
scroll to position [0, 0]
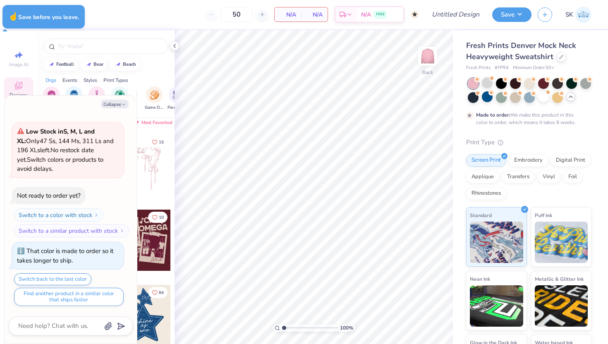
type textarea "x"
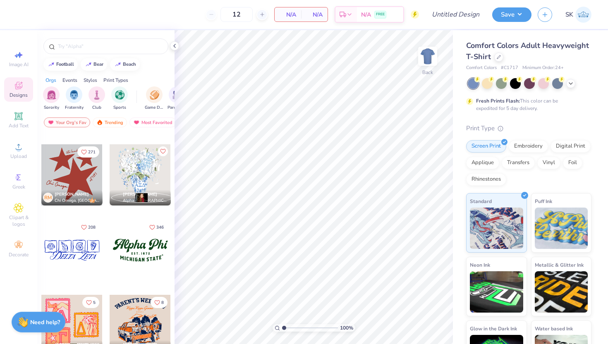
scroll to position [734, 0]
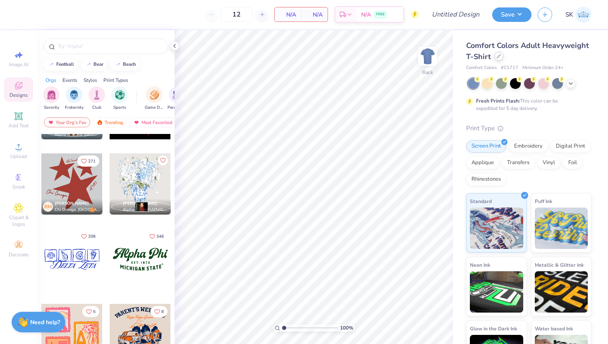
click at [499, 55] on icon at bounding box center [499, 56] width 4 height 4
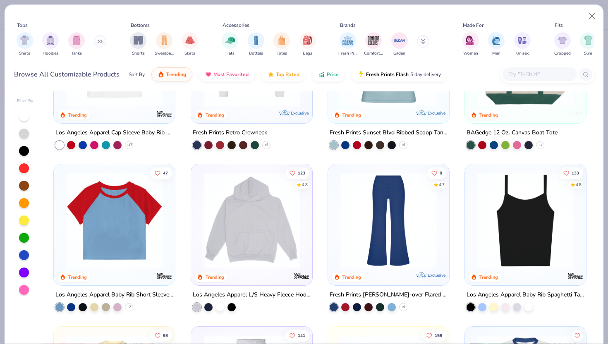
scroll to position [550, 0]
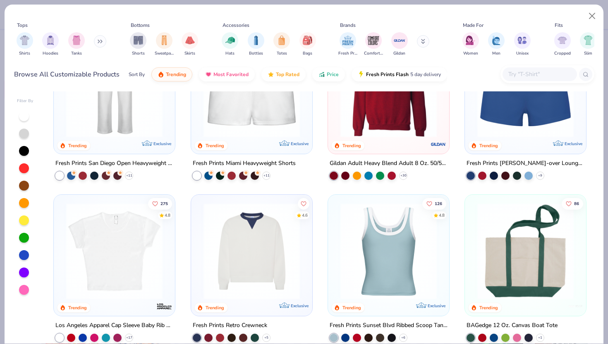
click at [482, 122] on img at bounding box center [525, 89] width 105 height 96
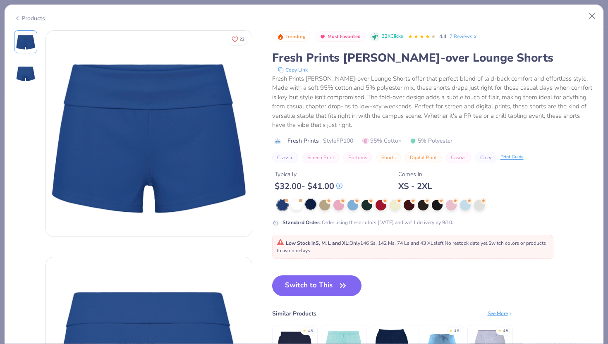
click at [307, 206] on div at bounding box center [310, 204] width 11 height 11
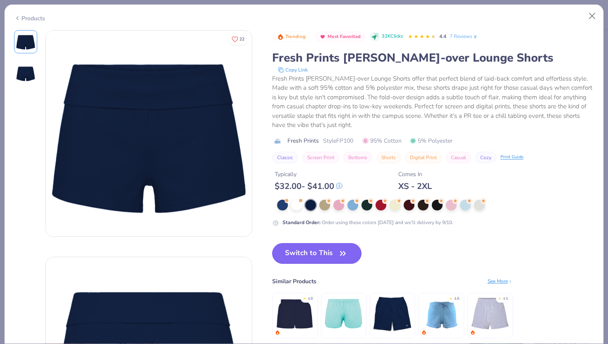
click at [311, 256] on button "Switch to This" at bounding box center [317, 253] width 90 height 21
type input "50"
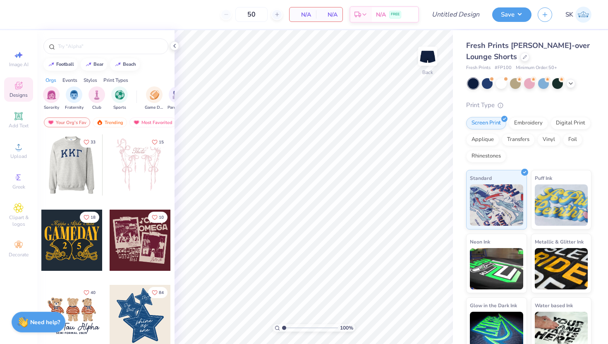
click at [133, 165] on div at bounding box center [140, 164] width 61 height 61
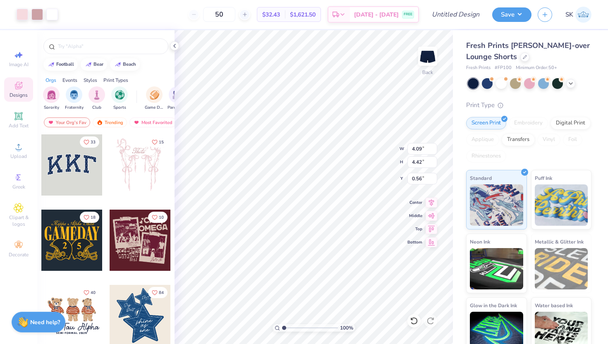
type input "4.09"
type input "4.42"
type input "2.40"
type input "2.34"
type input "2.35"
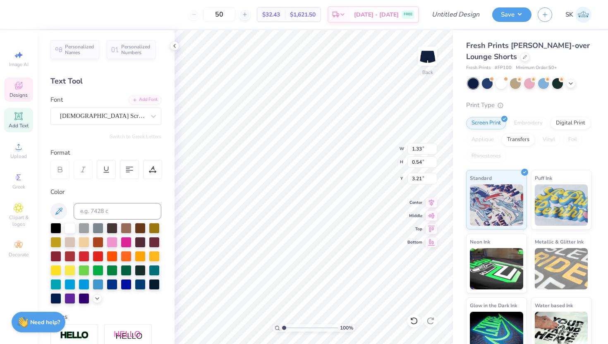
type textarea "GirlBoss"
type input "2.93"
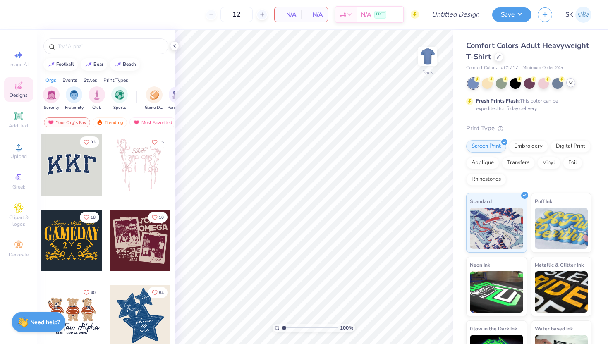
click at [571, 86] on div at bounding box center [570, 82] width 9 height 9
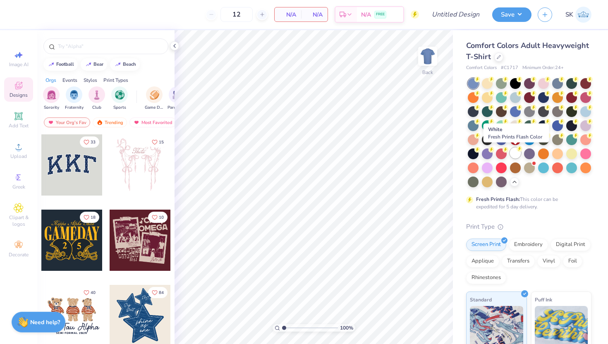
click at [514, 152] on div at bounding box center [515, 153] width 11 height 11
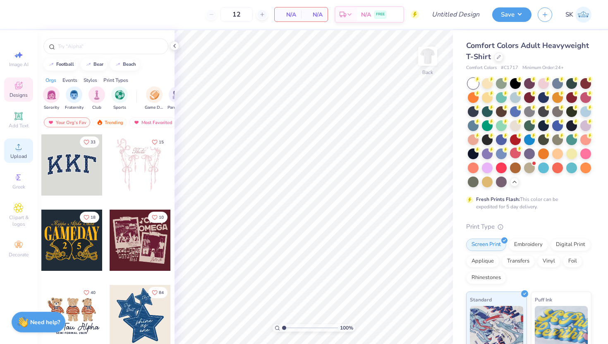
click at [20, 155] on span "Upload" at bounding box center [18, 156] width 17 height 7
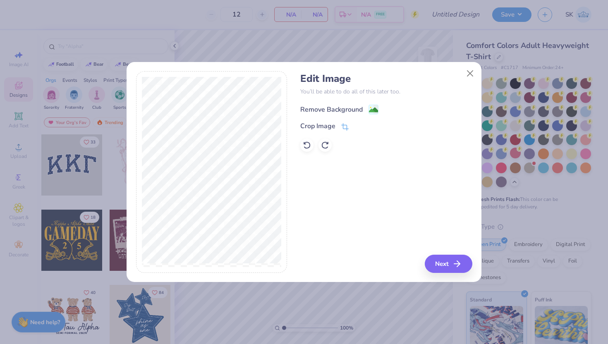
click at [371, 106] on image at bounding box center [373, 109] width 9 height 9
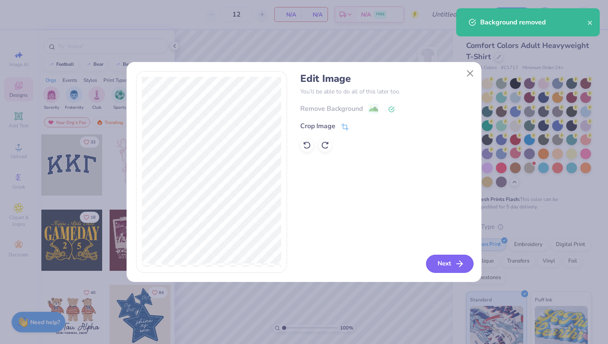
click at [454, 263] on icon "button" at bounding box center [459, 264] width 10 height 10
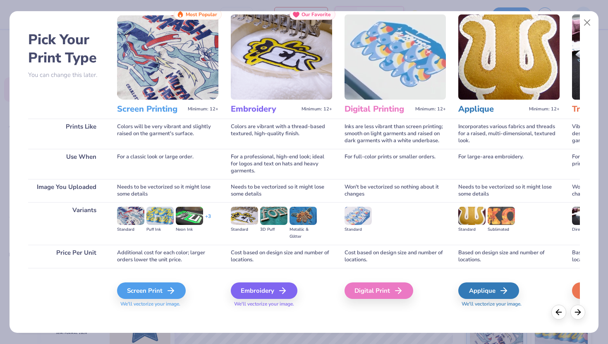
scroll to position [27, 0]
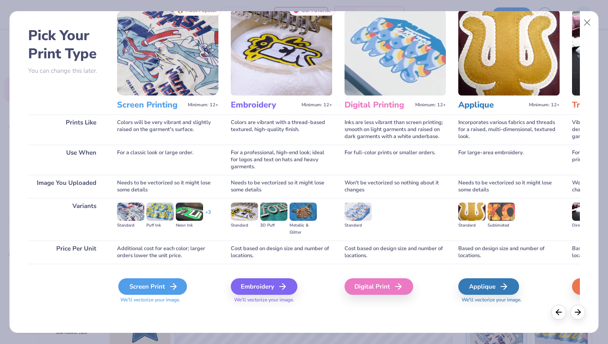
click at [140, 283] on div "Screen Print" at bounding box center [152, 286] width 69 height 17
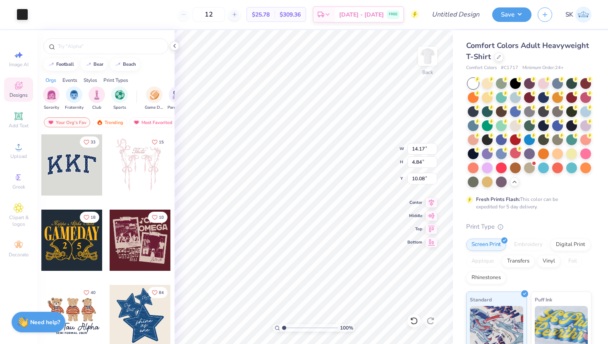
type input "3.00"
type input "13.70"
type input "4.68"
click at [24, 120] on div "Add Text" at bounding box center [18, 120] width 29 height 24
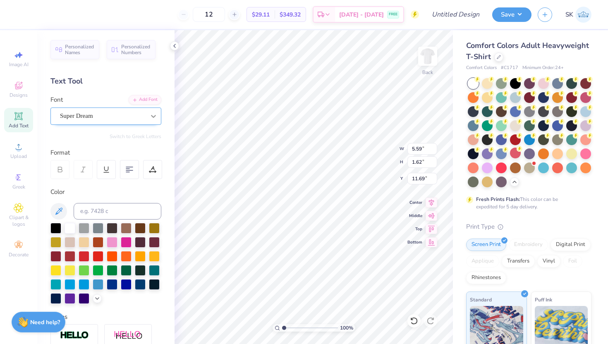
click at [148, 109] on div at bounding box center [153, 116] width 15 height 15
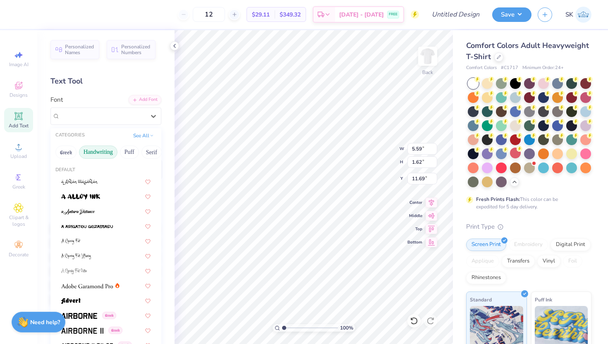
click at [110, 155] on button "Handwriting" at bounding box center [98, 152] width 38 height 13
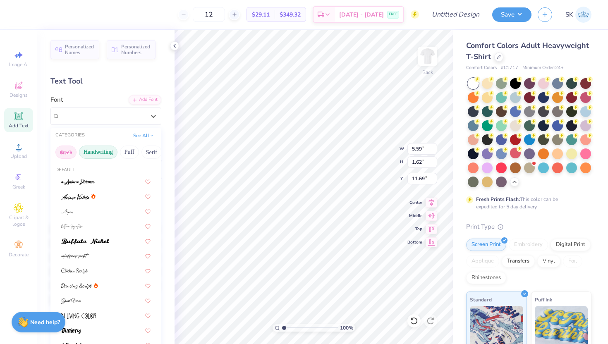
click at [65, 153] on button "Greek" at bounding box center [65, 152] width 21 height 13
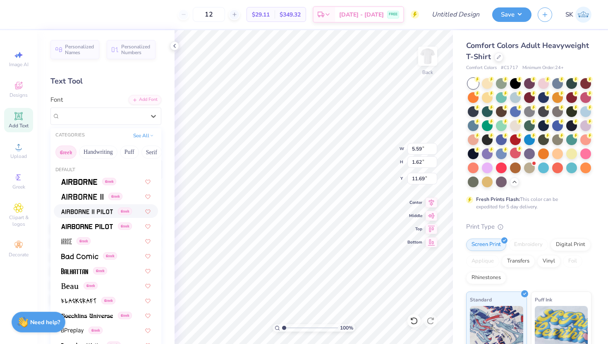
click at [92, 207] on span at bounding box center [87, 211] width 52 height 9
type input "5.24"
type input "1.69"
type input "11.65"
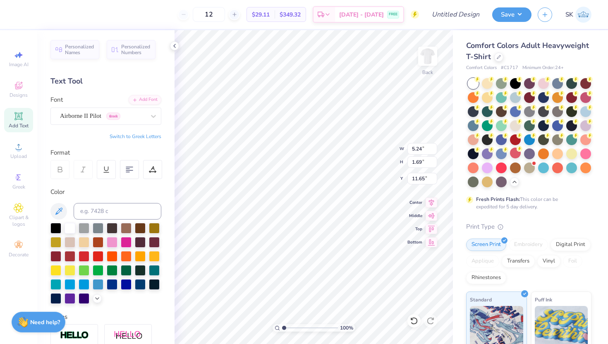
scroll to position [0, 0]
type textarea "Brothers"
click at [50, 227] on div at bounding box center [55, 227] width 11 height 11
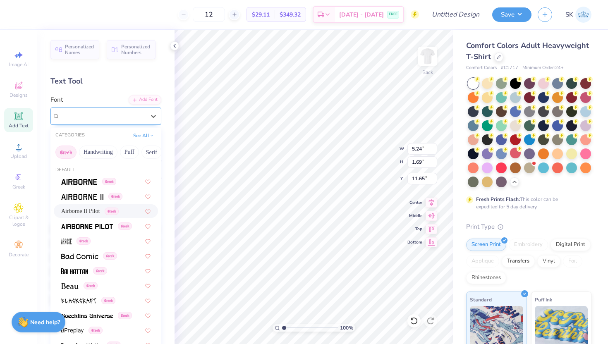
click at [103, 114] on div "Airborne II Pilot Greek" at bounding box center [102, 116] width 87 height 13
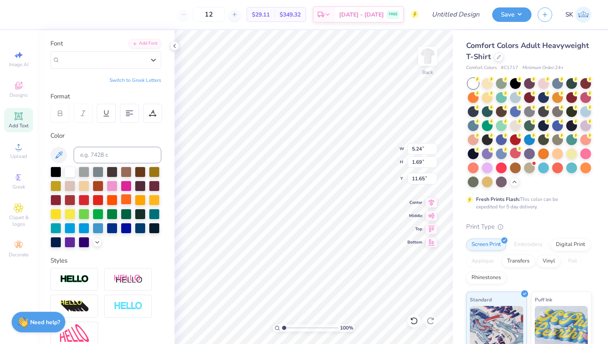
scroll to position [0, 0]
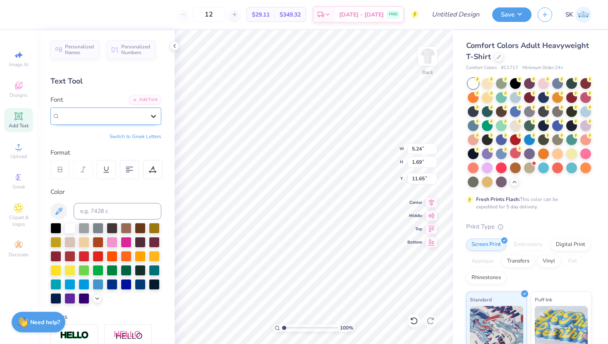
click at [156, 114] on icon at bounding box center [153, 116] width 8 height 8
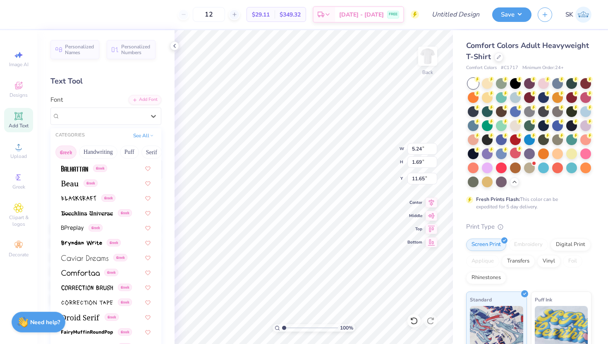
scroll to position [104, 0]
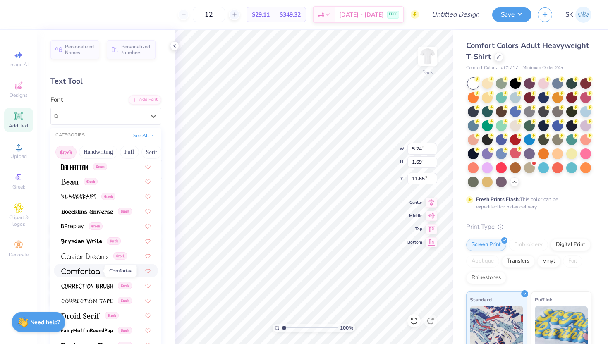
click at [91, 272] on img at bounding box center [80, 271] width 38 height 6
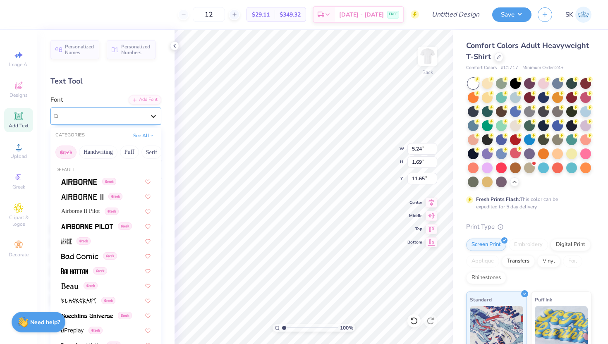
click at [155, 120] on div at bounding box center [153, 116] width 15 height 15
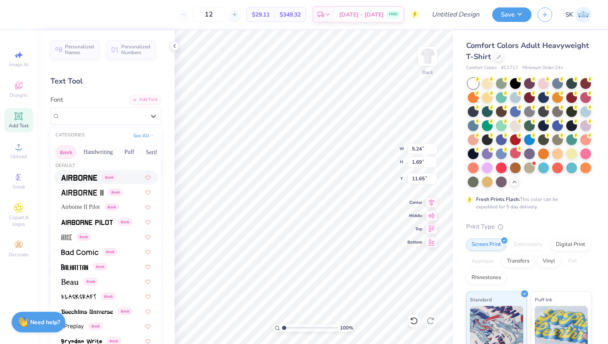
click at [94, 182] on div "Greek" at bounding box center [106, 177] width 104 height 14
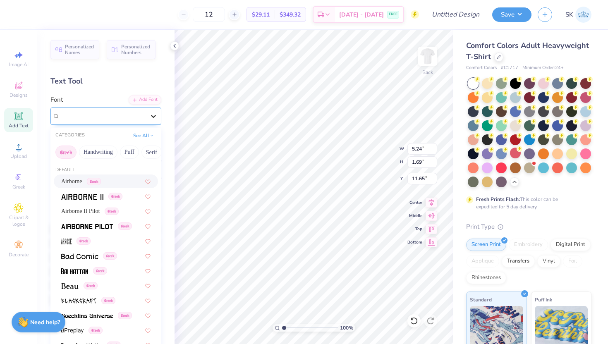
click at [153, 119] on icon at bounding box center [153, 116] width 8 height 8
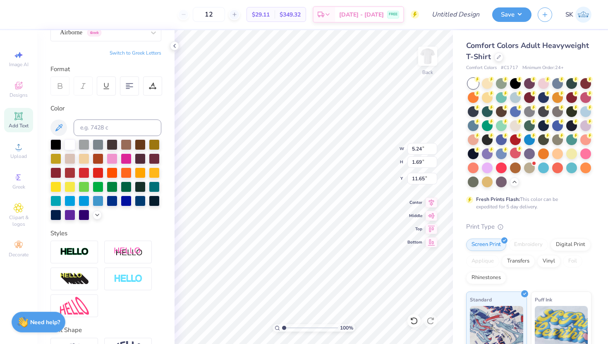
scroll to position [89, 0]
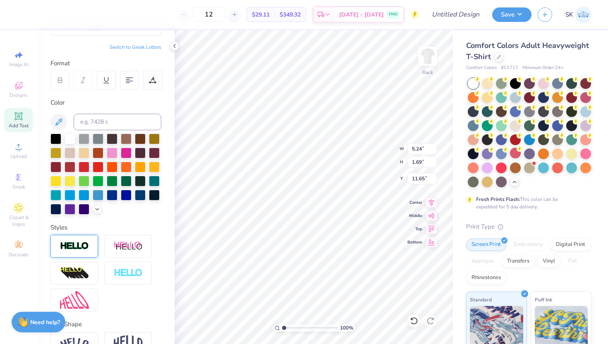
click at [82, 246] on img at bounding box center [74, 246] width 29 height 10
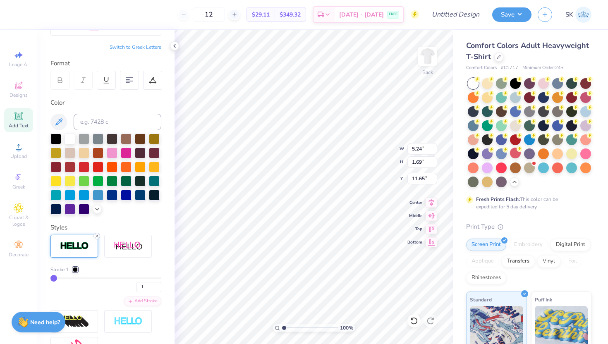
click at [95, 234] on icon at bounding box center [96, 236] width 5 height 5
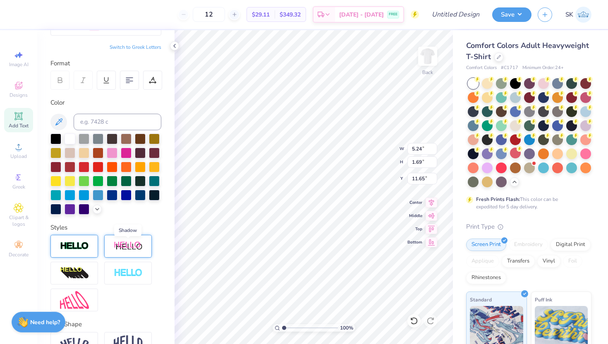
click at [118, 247] on img at bounding box center [128, 246] width 29 height 10
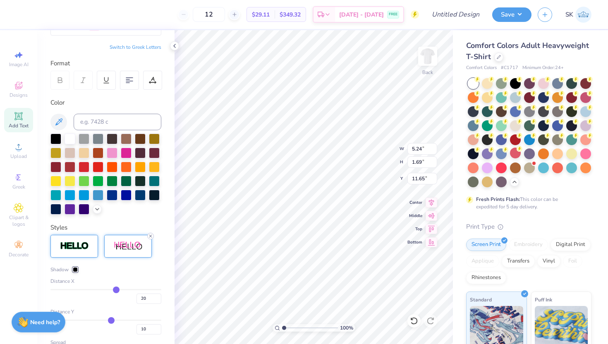
click at [149, 235] on icon at bounding box center [150, 236] width 5 height 5
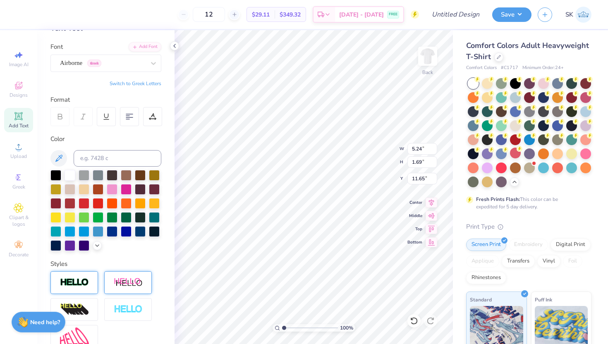
scroll to position [0, 0]
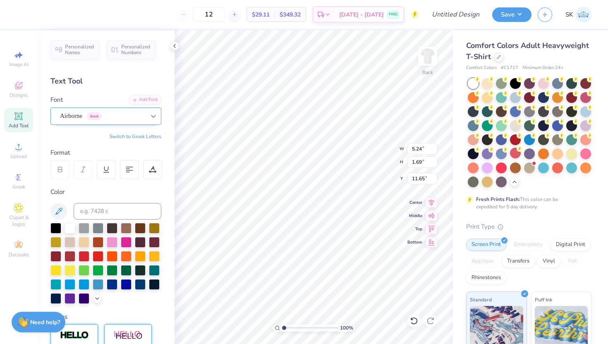
click at [156, 116] on icon at bounding box center [153, 116] width 8 height 8
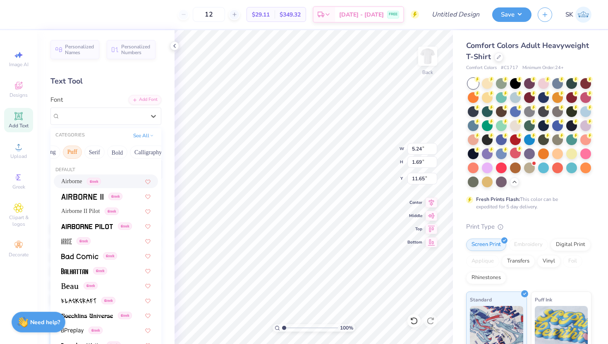
scroll to position [0, 59]
click at [121, 155] on button "Bold" at bounding box center [115, 152] width 20 height 13
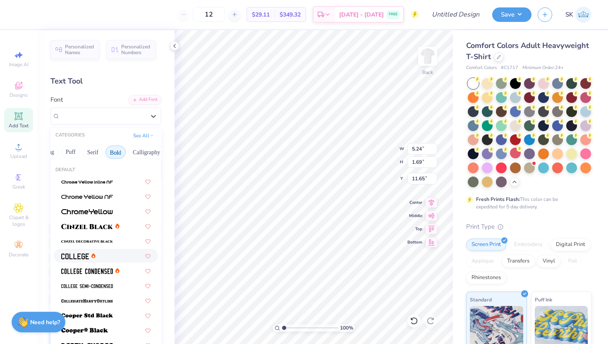
click at [100, 253] on div at bounding box center [105, 255] width 89 height 9
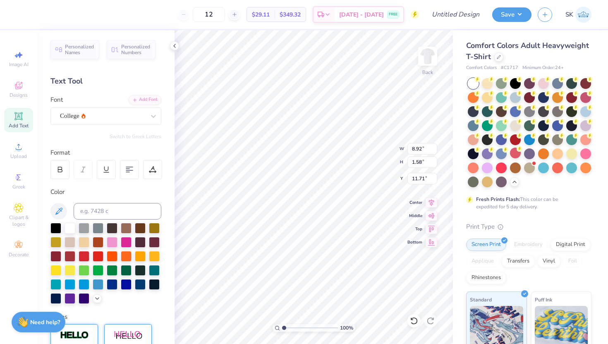
type input "13.70"
type input "10.29"
type input "3.00"
click at [122, 118] on div "College" at bounding box center [102, 116] width 87 height 13
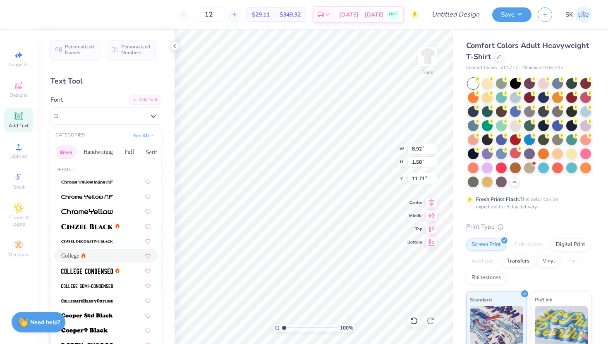
click at [62, 156] on button "Greek" at bounding box center [65, 152] width 21 height 13
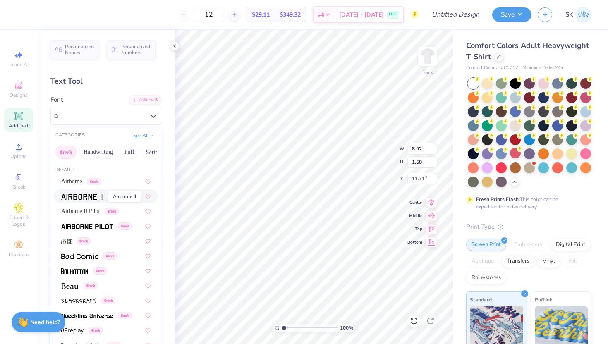
click at [81, 195] on img at bounding box center [82, 197] width 42 height 6
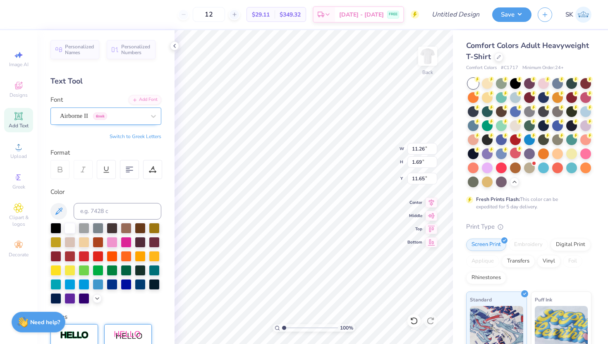
click at [117, 113] on div "Airborne II Greek" at bounding box center [102, 116] width 87 height 13
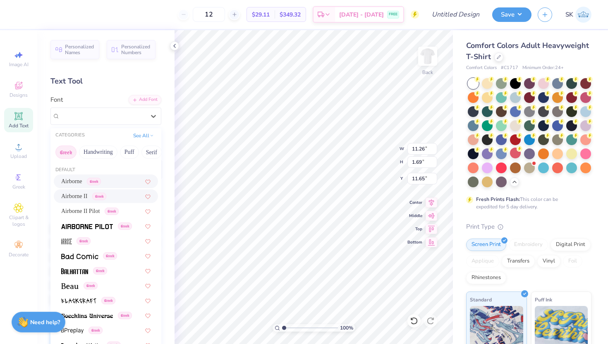
click at [80, 184] on span "Airborne" at bounding box center [71, 181] width 21 height 9
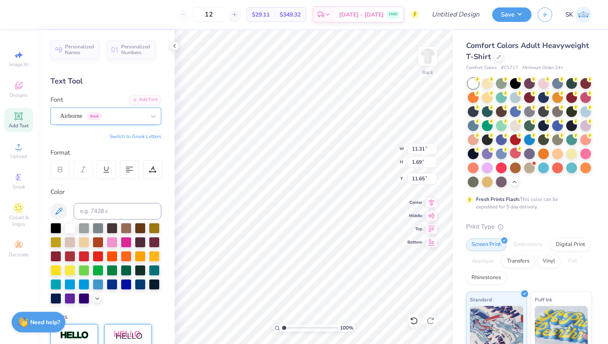
click at [112, 121] on div at bounding box center [102, 115] width 85 height 11
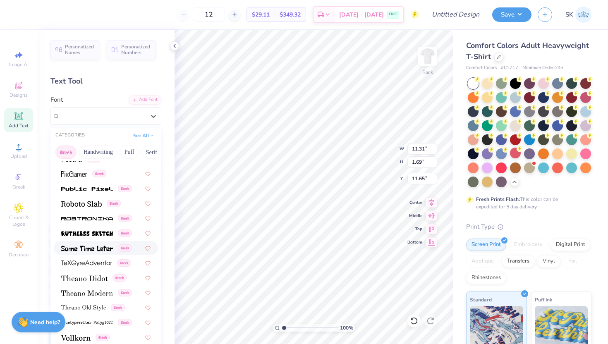
scroll to position [500, 0]
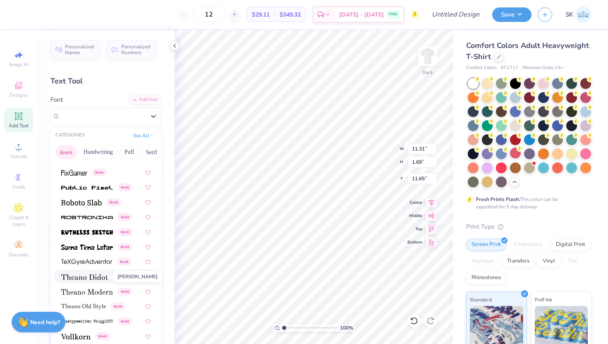
click at [88, 277] on img at bounding box center [84, 277] width 47 height 6
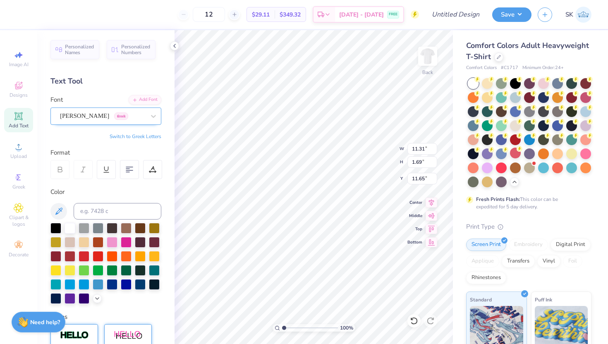
click at [88, 120] on div "[PERSON_NAME] Greek" at bounding box center [102, 116] width 87 height 13
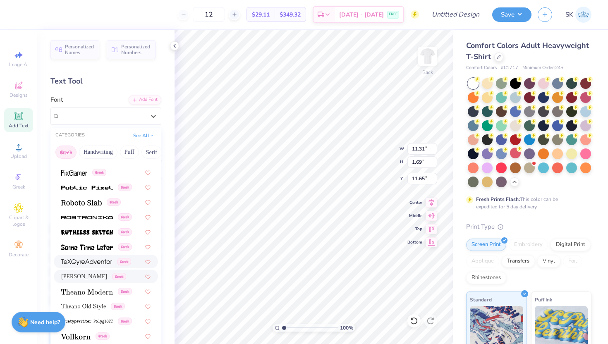
click at [89, 265] on img at bounding box center [86, 262] width 51 height 6
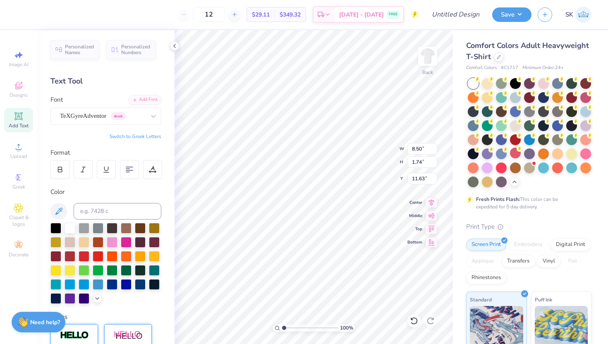
type input "8.92"
click at [424, 59] on img at bounding box center [427, 56] width 33 height 33
click at [425, 55] on img at bounding box center [427, 56] width 33 height 33
type input "8.93"
click at [157, 110] on div at bounding box center [153, 116] width 15 height 15
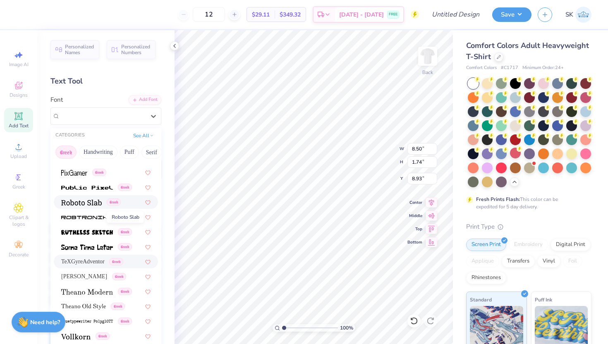
scroll to position [478, 0]
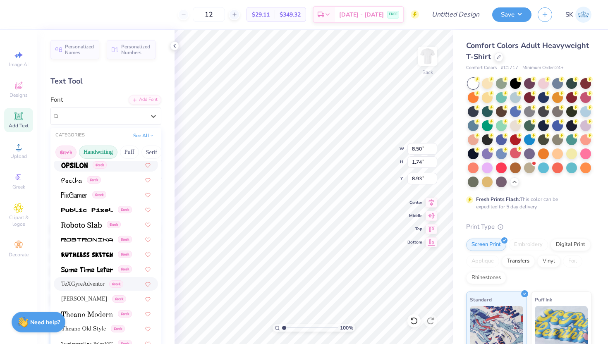
click at [102, 154] on button "Handwriting" at bounding box center [98, 152] width 38 height 13
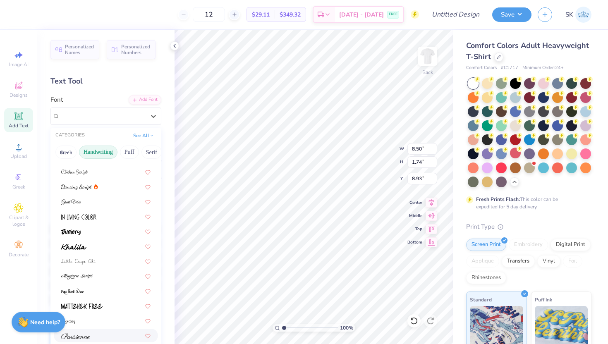
scroll to position [188, 0]
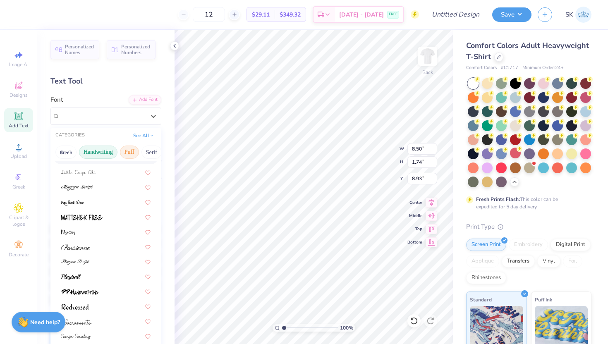
click at [128, 147] on button "Puff" at bounding box center [129, 152] width 19 height 13
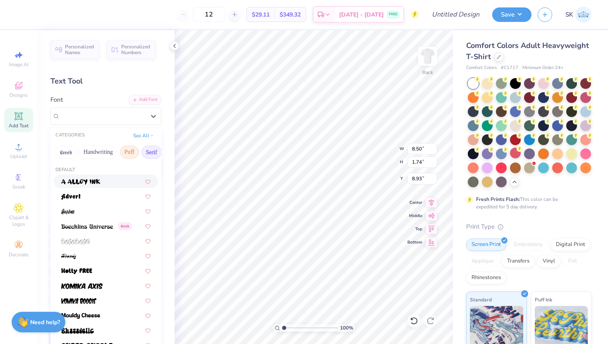
click at [149, 152] on button "Serif" at bounding box center [151, 152] width 20 height 13
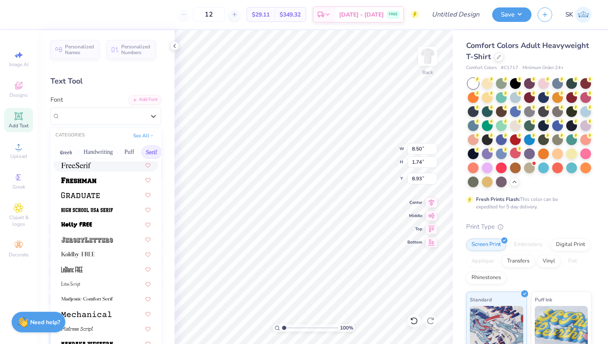
scroll to position [729, 0]
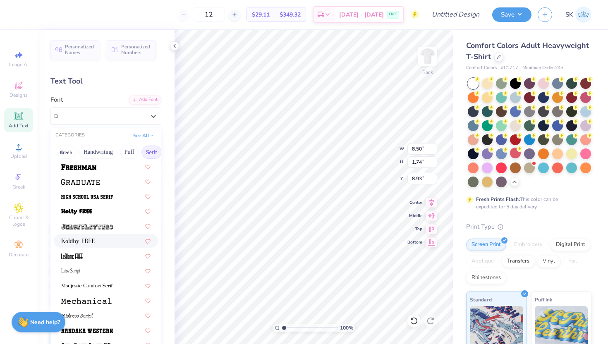
click at [109, 240] on div at bounding box center [105, 241] width 89 height 9
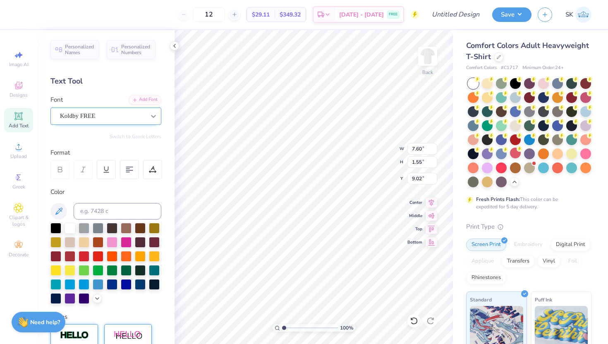
click at [152, 114] on icon at bounding box center [153, 116] width 8 height 8
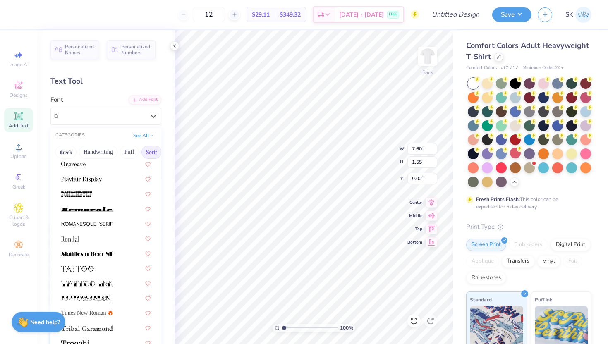
scroll to position [947, 0]
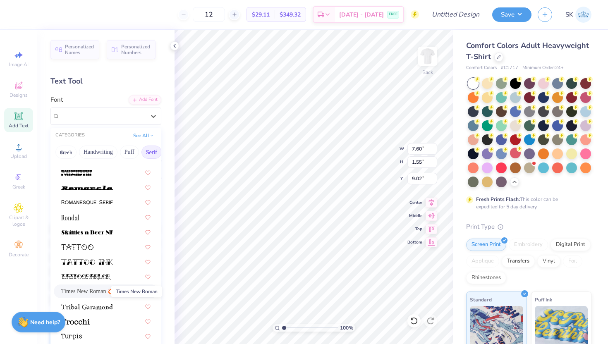
click at [94, 291] on span "Times New Roman" at bounding box center [83, 291] width 45 height 9
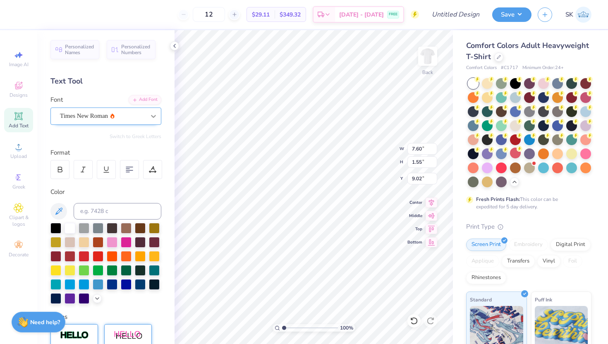
click at [155, 118] on icon at bounding box center [153, 116] width 8 height 8
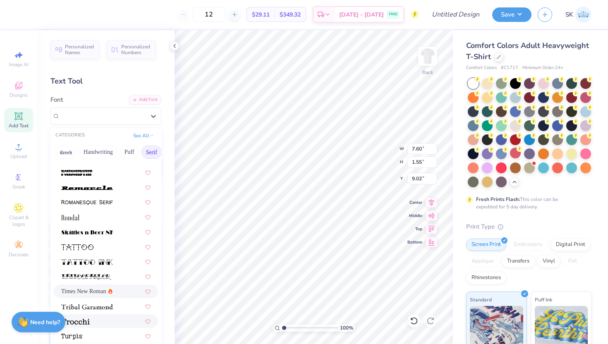
click at [98, 317] on div at bounding box center [105, 321] width 89 height 9
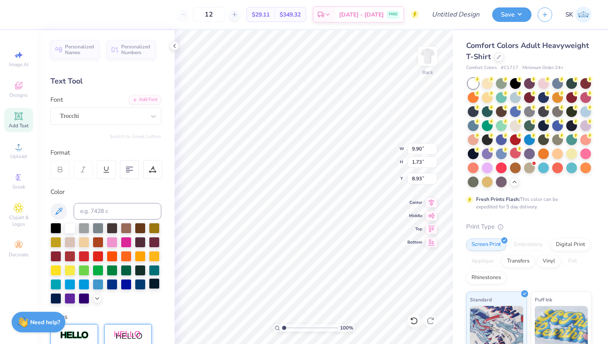
type input "8.94"
click at [135, 120] on div "Trocchi" at bounding box center [102, 116] width 87 height 13
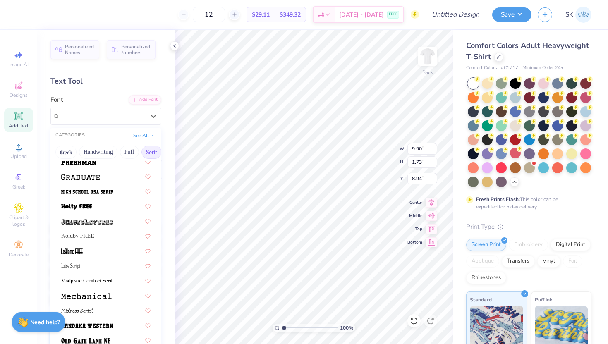
scroll to position [947, 0]
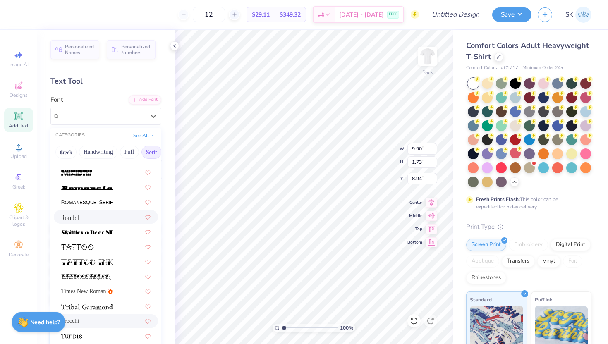
click at [103, 221] on div at bounding box center [105, 217] width 89 height 9
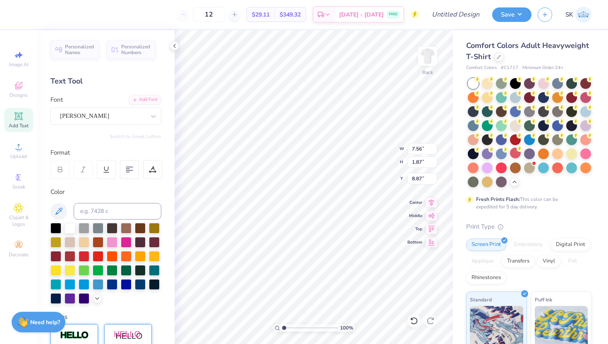
type input "8.88"
type input "8.01"
type input "1.98"
type input "8.93"
click at [427, 52] on img at bounding box center [427, 56] width 33 height 33
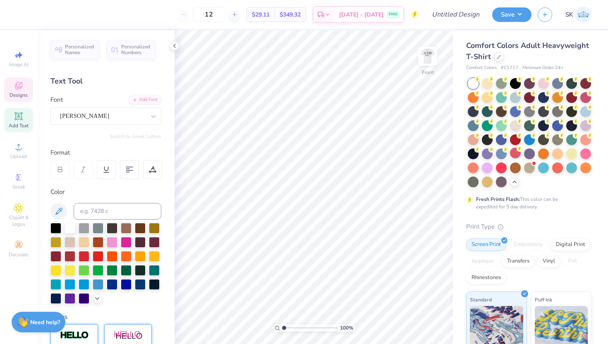
click at [24, 87] on div "Designs" at bounding box center [18, 89] width 29 height 24
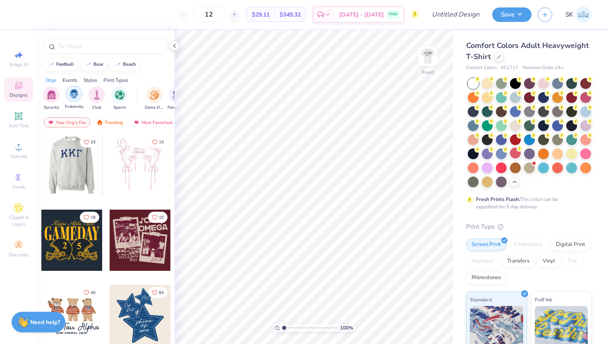
click at [74, 98] on img "filter for Fraternity" at bounding box center [73, 94] width 9 height 10
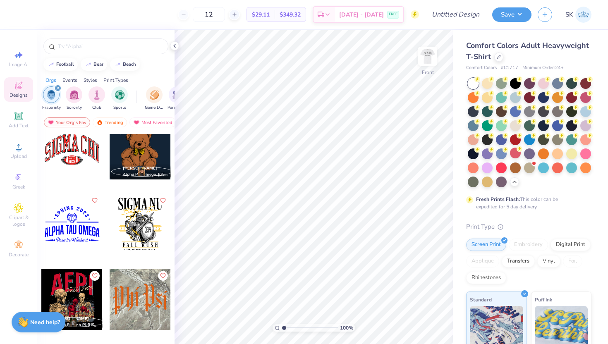
scroll to position [470, 0]
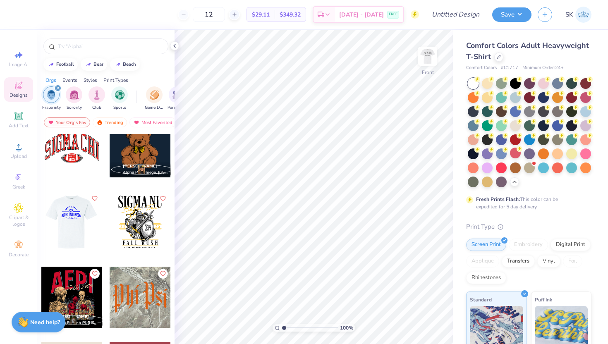
click at [73, 234] on div at bounding box center [71, 221] width 61 height 61
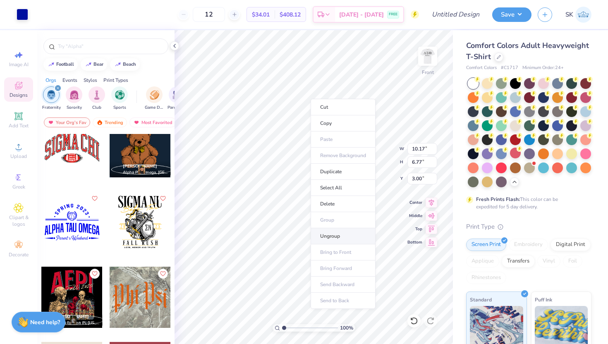
click at [333, 232] on li "Ungroup" at bounding box center [343, 236] width 65 height 16
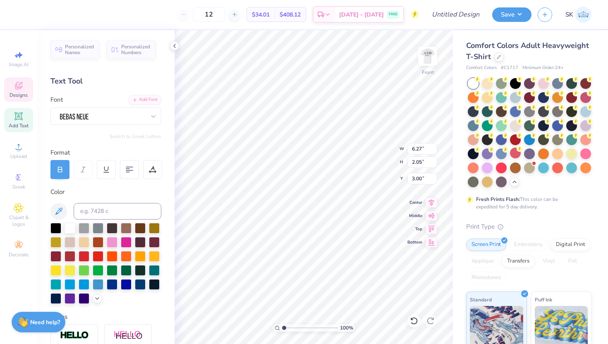
scroll to position [0, 1]
type input "10.13"
type input "2.29"
type input "6.53"
type textarea "DST Charity Bash"
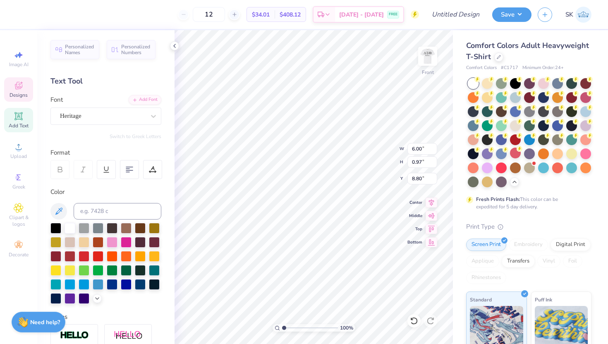
scroll to position [0, 0]
type textarea "[US_STATE]"
type input "7.39"
type input "0.22"
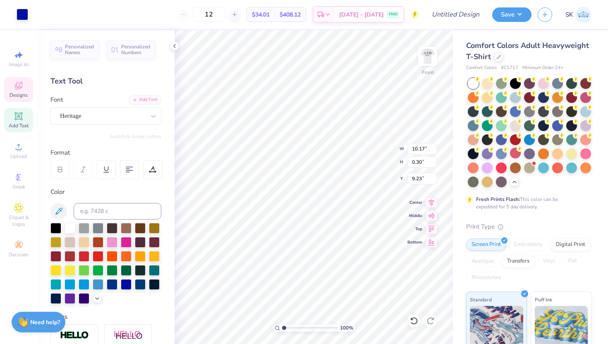
type input "9.31"
type input "3.54"
type input "1.02"
type input "8.83"
type input "7.39"
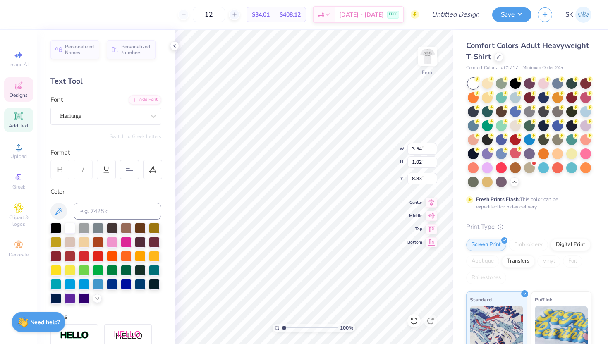
type input "0.22"
type input "9.12"
type input "9.85"
type input "0.32"
type input "5.79"
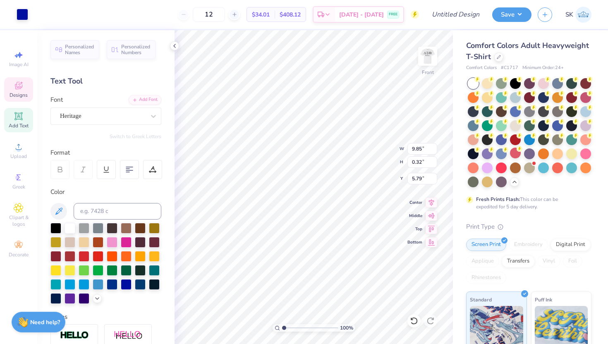
type input "6.27"
type input "2.05"
type input "3.00"
type input "4.54"
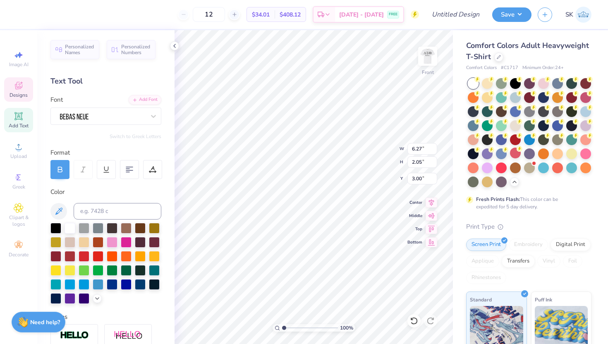
paste textarea "[DATE]"
type textarea "[DATE]"
type input "5.79"
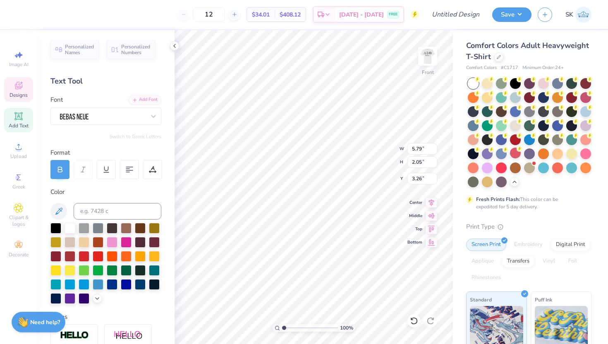
type input "2.05"
type input "3.00"
click at [173, 252] on div "Personalized Names Personalized Numbers Text Tool Add Font Font Switch to Greek…" at bounding box center [105, 187] width 137 height 314
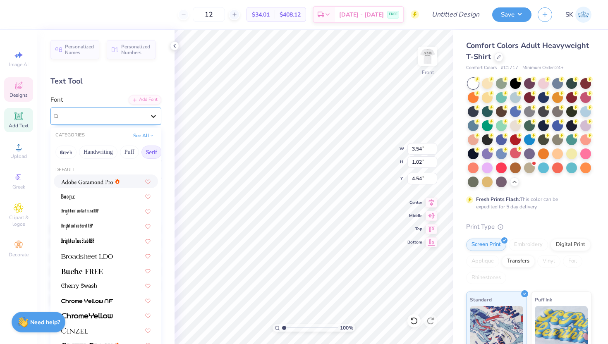
click at [152, 112] on icon at bounding box center [153, 116] width 8 height 8
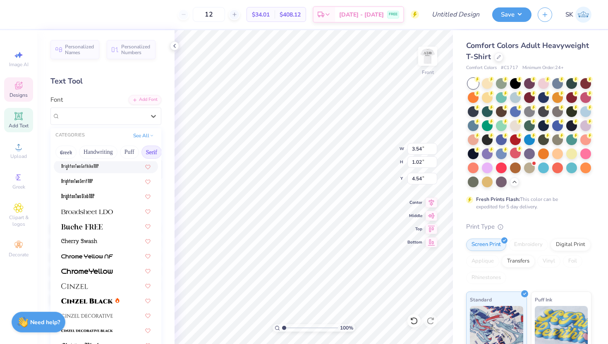
scroll to position [146, 0]
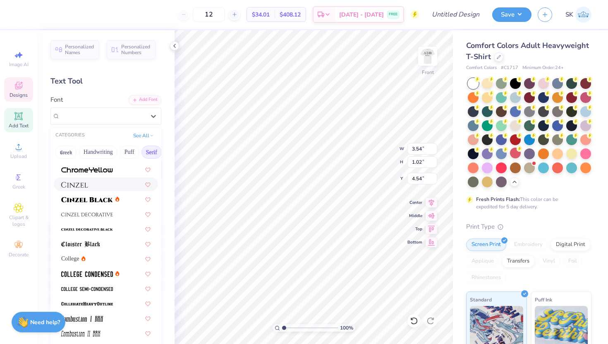
click at [98, 182] on div at bounding box center [105, 184] width 89 height 9
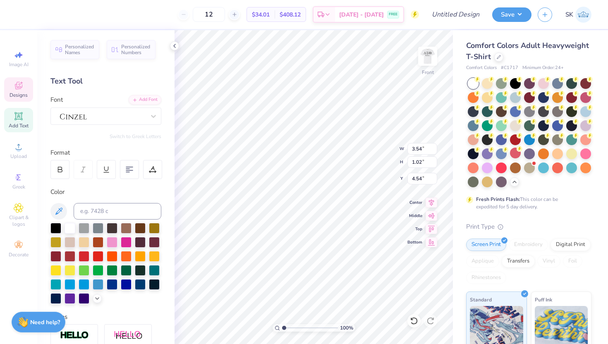
scroll to position [0, 1]
type input "3.97"
type input "0.57"
type input "4.77"
type input "3.00"
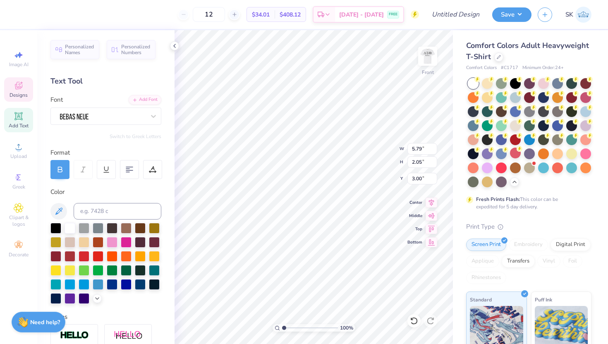
type input "3.97"
type input "0.57"
type input "5.05"
type input "5.79"
type input "2.05"
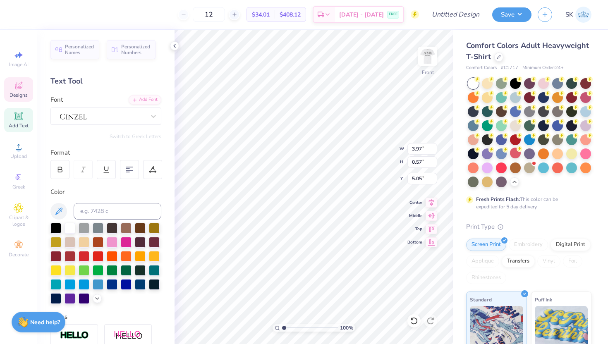
type input "3.00"
type input "6.75"
type input "2.39"
type input "3.23"
type input "3.97"
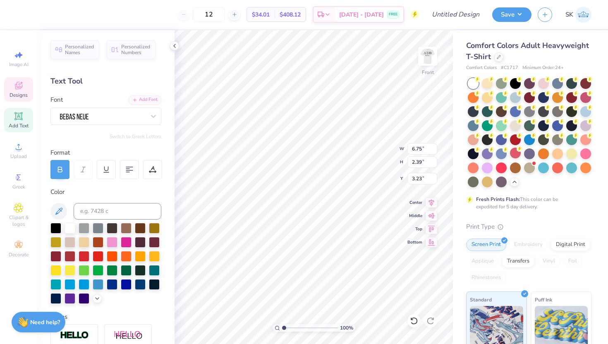
type input "0.57"
type input "5.05"
type input "9.85"
type input "0.32"
type input "5.95"
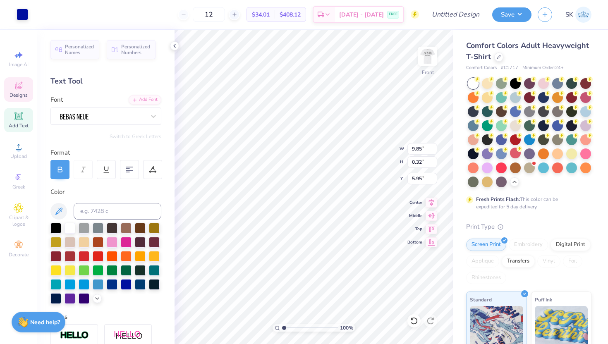
type input "6.75"
type input "2.39"
type input "3.23"
type input "6.41"
type input "2.27"
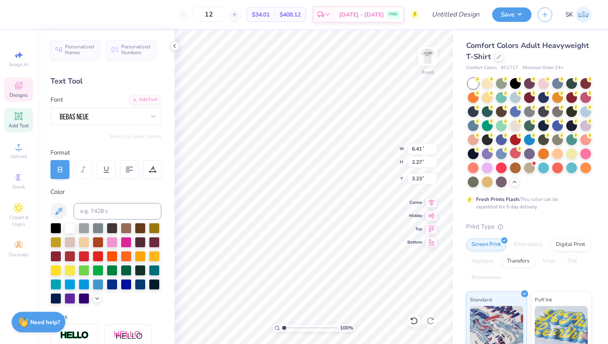
type input "3.00"
type input "4.98"
type input "6.60"
type input "3.97"
type input "0.57"
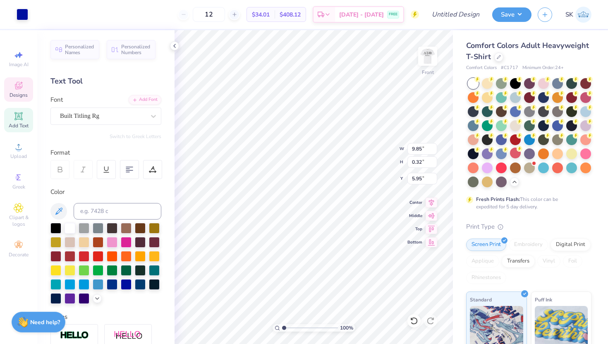
type input "4.98"
type input "6.41"
type input "2.27"
type input "3.00"
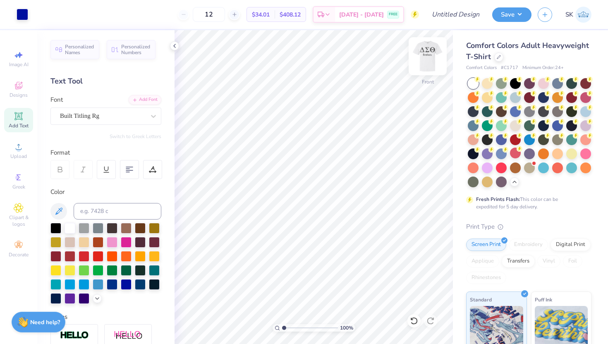
click at [427, 57] on img at bounding box center [427, 56] width 33 height 33
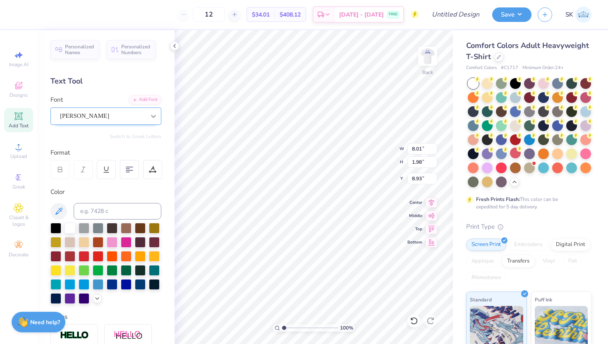
click at [152, 114] on icon at bounding box center [153, 116] width 8 height 8
click at [145, 135] on button "See All" at bounding box center [144, 135] width 26 height 8
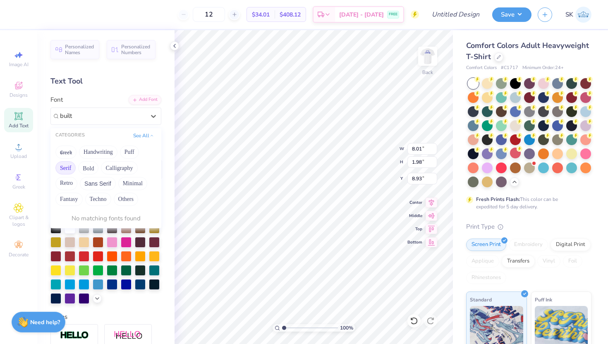
click at [70, 165] on button "Serif" at bounding box center [65, 167] width 20 height 13
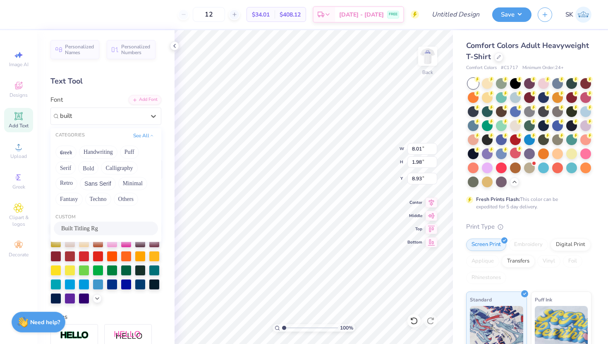
click at [79, 230] on span "Built Titling Rg" at bounding box center [79, 228] width 37 height 9
type input "built"
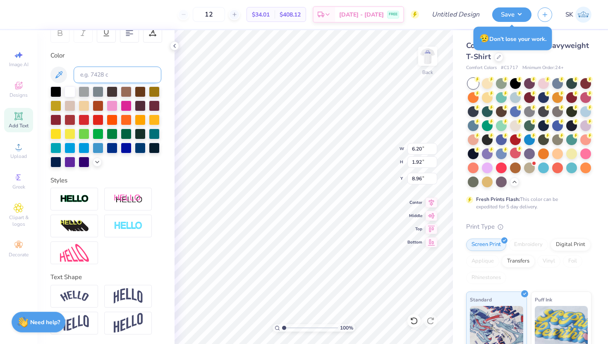
scroll to position [0, 0]
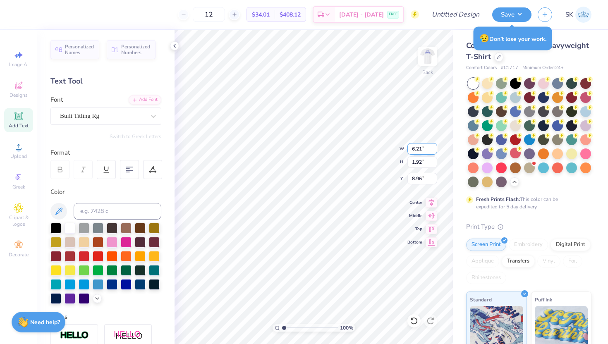
click at [435, 148] on input "6.21" at bounding box center [422, 149] width 30 height 12
click at [435, 148] on input "6.22" at bounding box center [422, 149] width 30 height 12
click at [435, 148] on input "6.23" at bounding box center [422, 149] width 30 height 12
click at [435, 151] on input "6.22" at bounding box center [422, 149] width 30 height 12
type input "6.21"
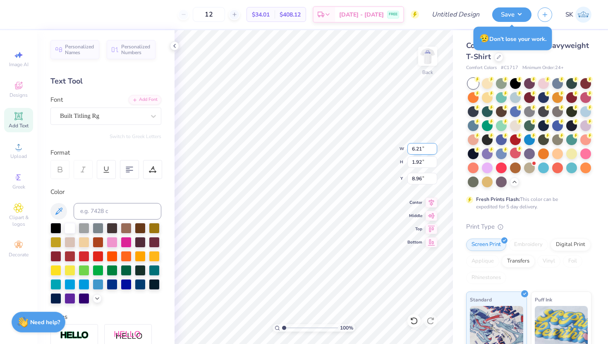
click at [435, 151] on input "6.21" at bounding box center [422, 149] width 30 height 12
click at [431, 164] on input "1.91" at bounding box center [422, 162] width 30 height 12
type input "1.92"
click at [432, 161] on input "1.92" at bounding box center [422, 162] width 30 height 12
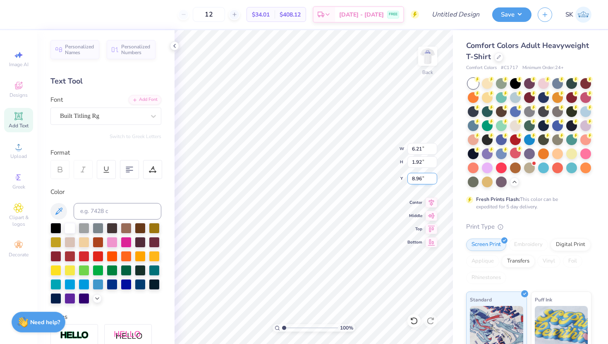
type input "6.20"
type input "8.72"
type input "7.06"
type input "2.19"
type input "8.46"
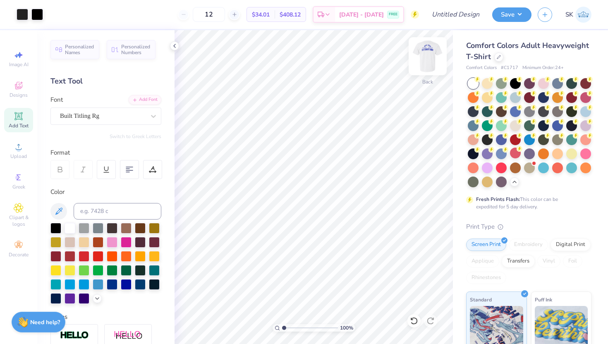
click at [429, 58] on img at bounding box center [427, 56] width 33 height 33
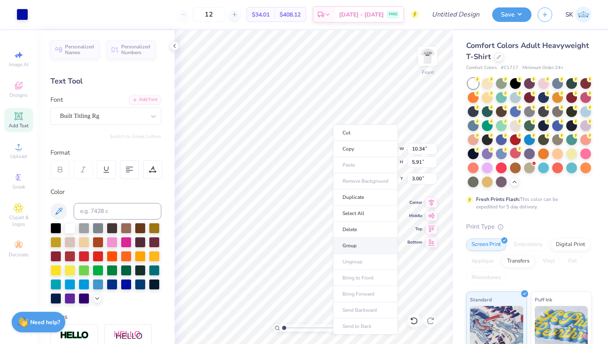
click at [356, 245] on li "Group" at bounding box center [365, 246] width 65 height 16
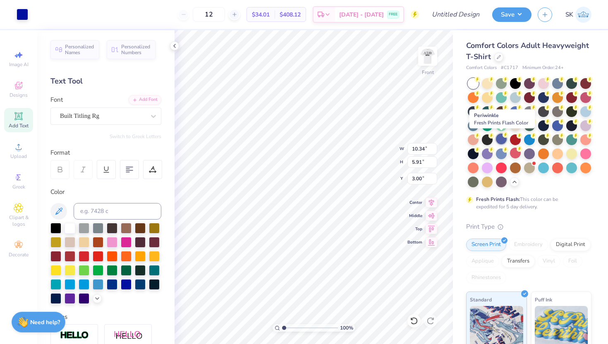
click at [502, 141] on div at bounding box center [501, 139] width 11 height 11
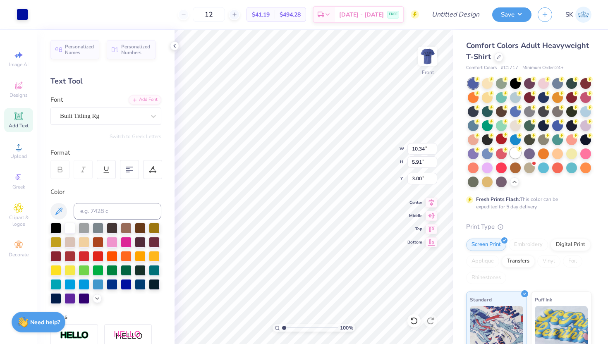
click at [516, 154] on div at bounding box center [515, 153] width 11 height 11
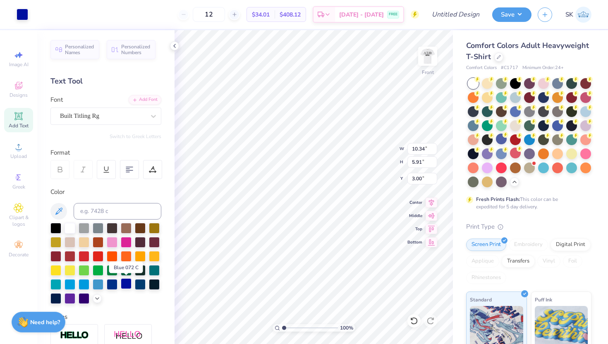
click at [127, 284] on div at bounding box center [126, 283] width 11 height 11
click at [114, 282] on div at bounding box center [112, 283] width 11 height 11
click at [83, 287] on div at bounding box center [84, 283] width 11 height 11
click at [110, 284] on div at bounding box center [112, 283] width 11 height 11
click at [128, 283] on div at bounding box center [126, 283] width 11 height 11
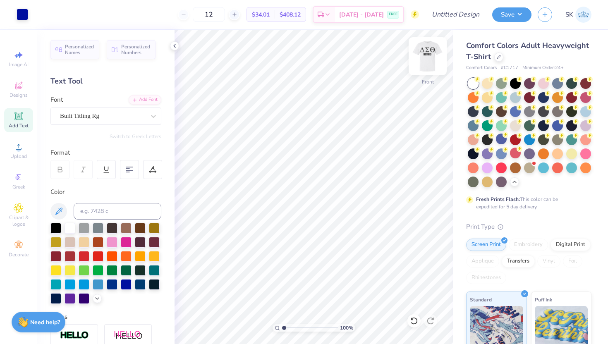
click at [428, 51] on img at bounding box center [427, 56] width 33 height 33
click at [436, 54] on img at bounding box center [427, 56] width 33 height 33
click at [427, 49] on img at bounding box center [427, 56] width 33 height 33
click at [425, 65] on img at bounding box center [427, 56] width 33 height 33
click at [422, 61] on img at bounding box center [427, 56] width 33 height 33
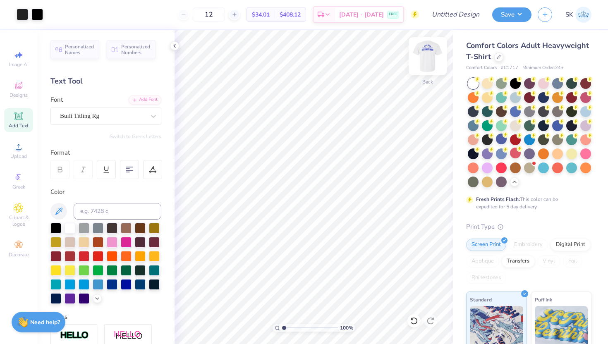
click at [423, 49] on img at bounding box center [427, 56] width 33 height 33
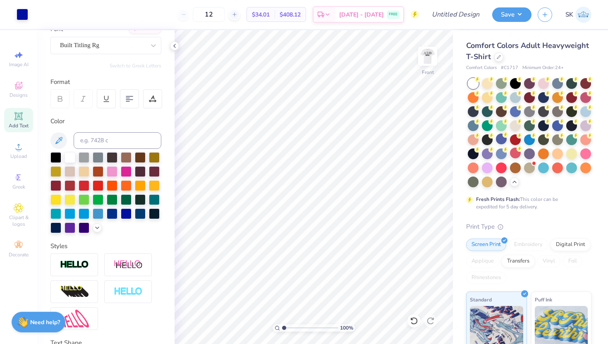
scroll to position [68, 0]
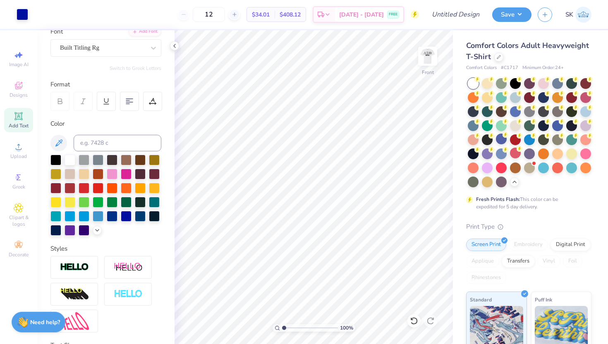
click at [93, 233] on div at bounding box center [105, 195] width 111 height 81
click at [98, 233] on div at bounding box center [97, 229] width 9 height 9
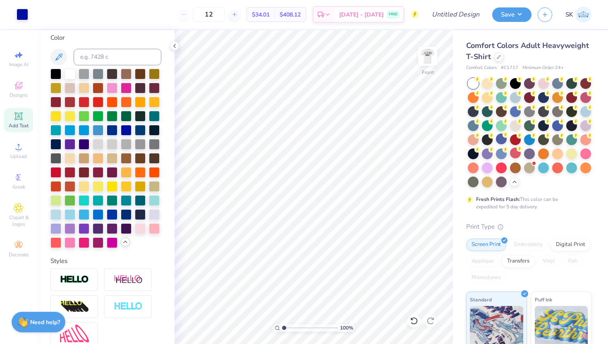
scroll to position [163, 0]
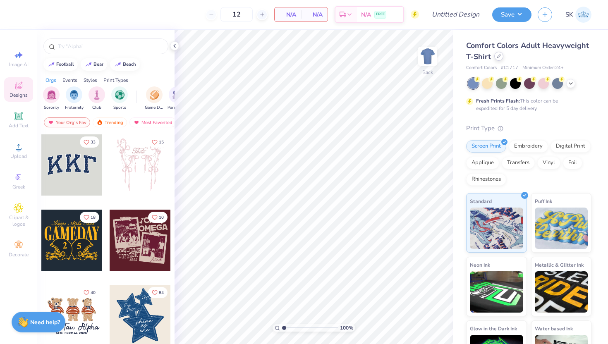
click at [497, 56] on icon at bounding box center [499, 56] width 4 height 4
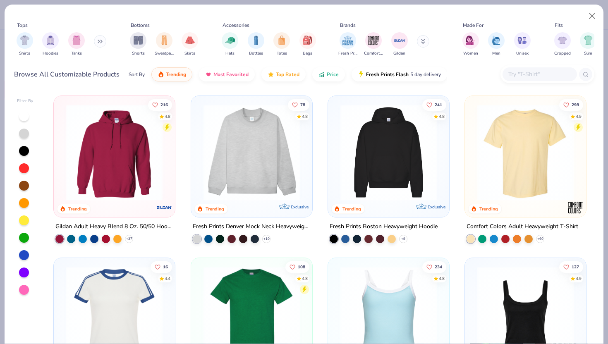
click at [370, 143] on img at bounding box center [388, 152] width 105 height 96
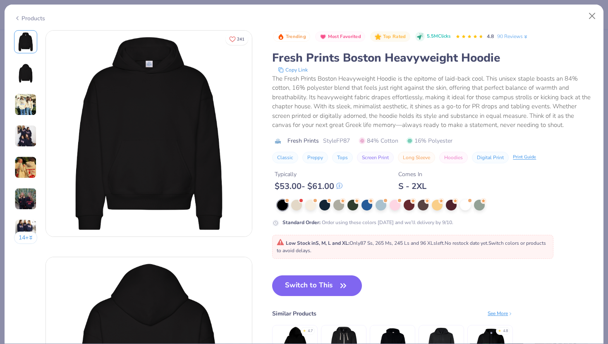
click at [347, 136] on div "Trending Most Favorited Top Rated 5.5M Clicks 4.8 90 Reviews Fresh Prints Bosto…" at bounding box center [433, 96] width 322 height 133
click at [347, 139] on span "Style FP87" at bounding box center [336, 140] width 27 height 9
copy span "FP87"
